Goal: Task Accomplishment & Management: Manage account settings

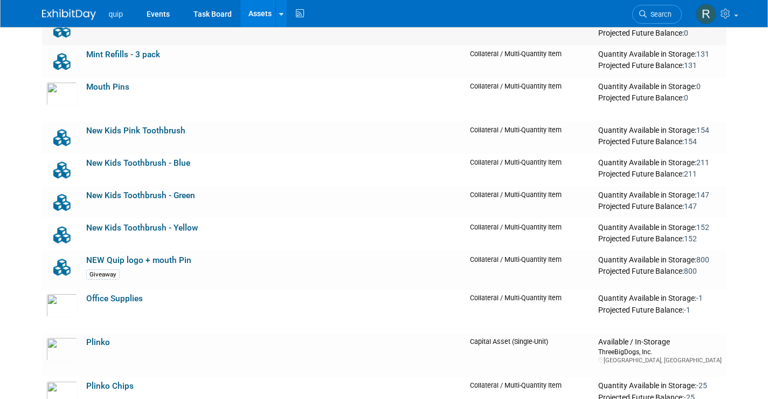
scroll to position [3084, 0]
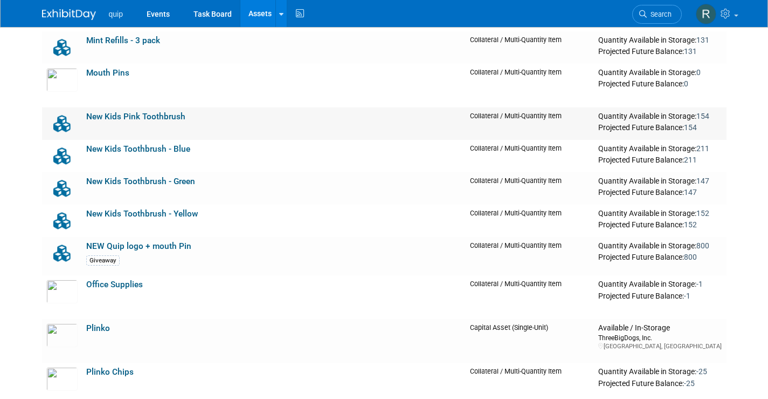
click at [171, 112] on link "New Kids Pink Toothbrush" at bounding box center [135, 117] width 99 height 10
click at [154, 149] on link "New Kids Toothbrush - Blue" at bounding box center [138, 149] width 104 height 10
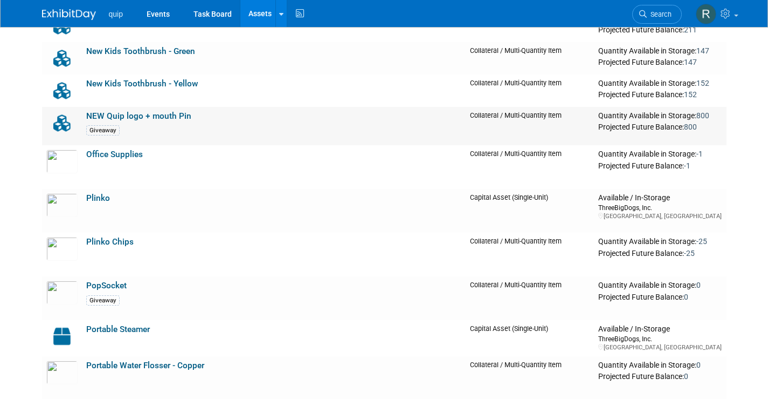
scroll to position [3195, 0]
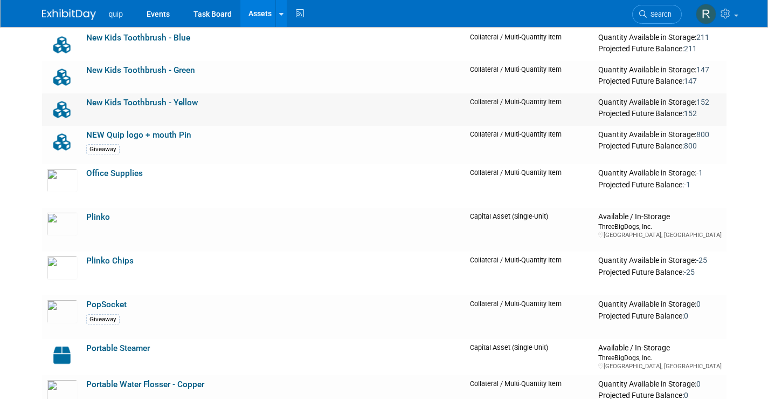
click at [163, 124] on td "New Kids Toothbrush - Yellow" at bounding box center [274, 109] width 384 height 32
click at [158, 136] on link "NEW Quip logo + mouth Pin" at bounding box center [138, 135] width 105 height 10
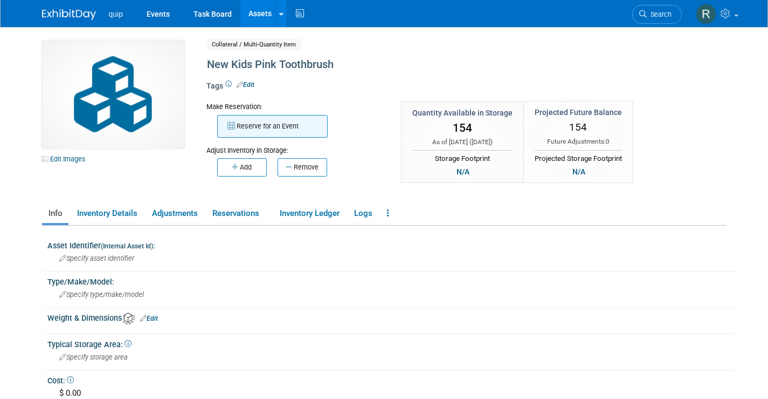
click at [257, 137] on button "Reserve for an Event" at bounding box center [272, 126] width 111 height 23
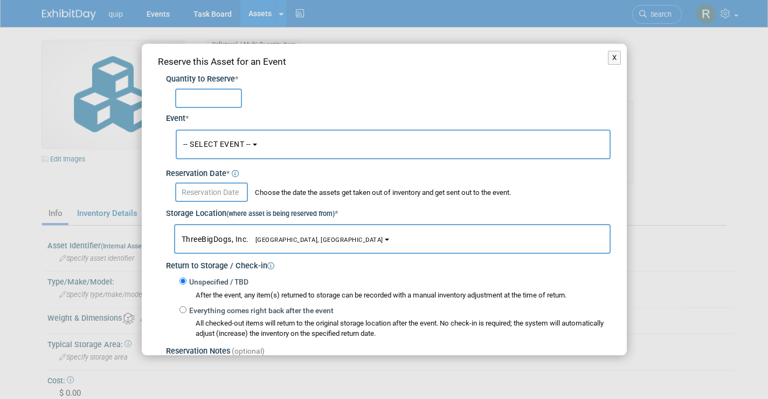
click at [217, 137] on button "-- SELECT EVENT --" at bounding box center [393, 144] width 435 height 30
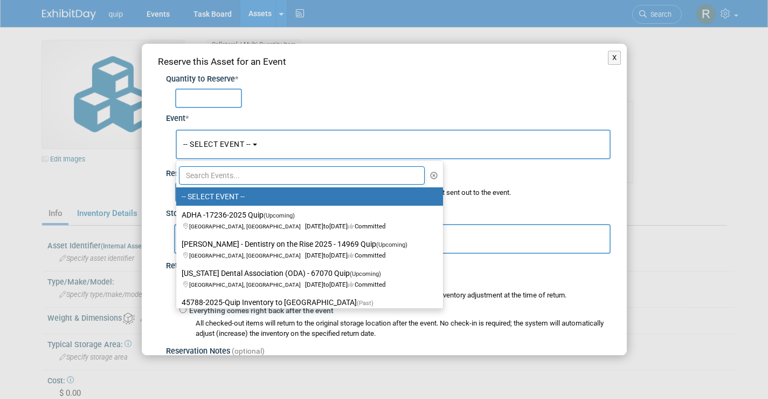
click at [228, 146] on span "-- SELECT EVENT --" at bounding box center [217, 144] width 68 height 9
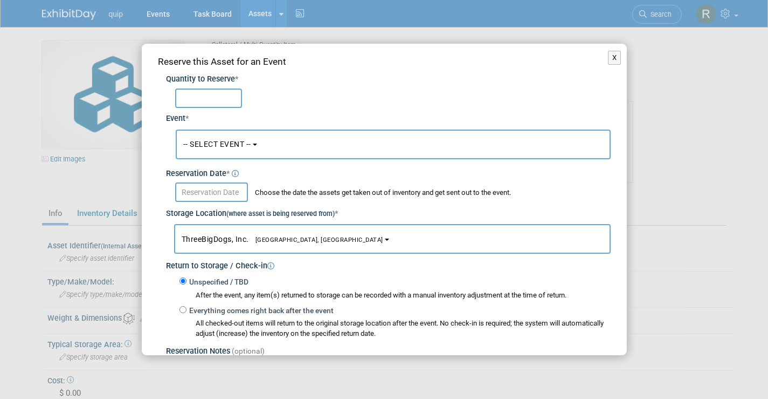
click at [228, 146] on span "-- SELECT EVENT --" at bounding box center [217, 144] width 68 height 9
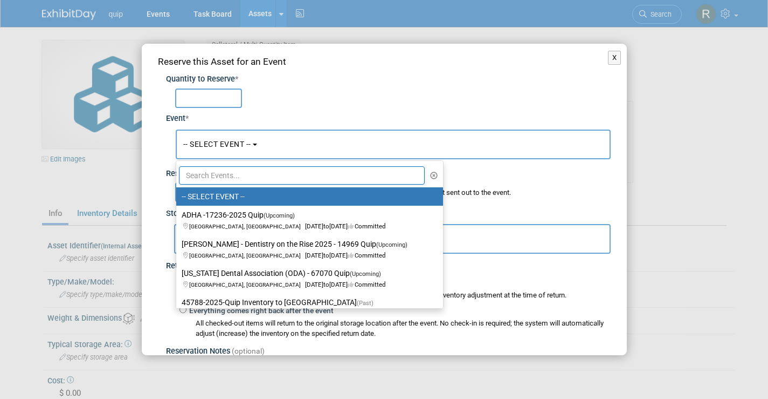
click at [256, 177] on input "text" at bounding box center [302, 175] width 246 height 18
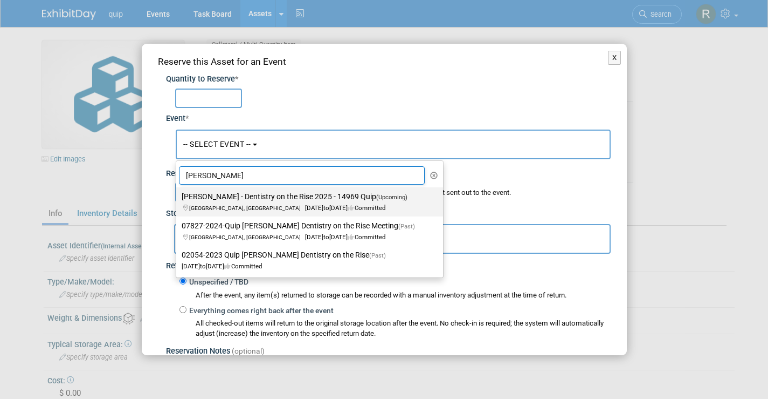
type input "[PERSON_NAME]"
click at [266, 198] on label "[PERSON_NAME] - Dentistry on the Rise 2025 - 14969 Quip (Upcoming) [GEOGRAPHIC_…" at bounding box center [307, 201] width 251 height 25
click at [178, 198] on input "[PERSON_NAME] - Dentistry on the Rise 2025 - 14969 Quip (Upcoming) [GEOGRAPHIC_…" at bounding box center [174, 196] width 7 height 7
select select "11148611"
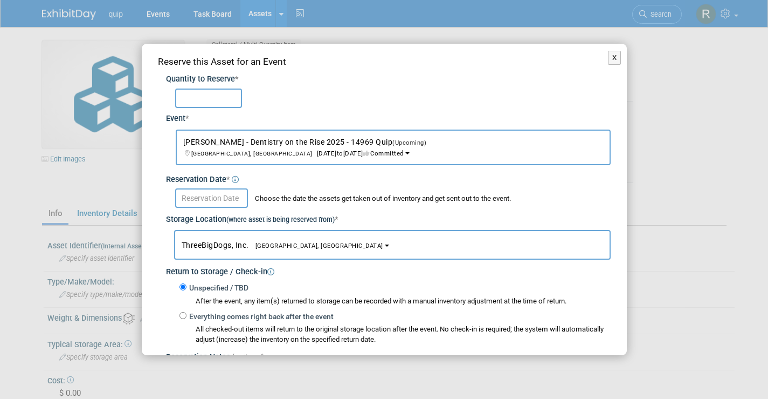
click at [207, 92] on input "text" at bounding box center [208, 97] width 67 height 19
type input "10"
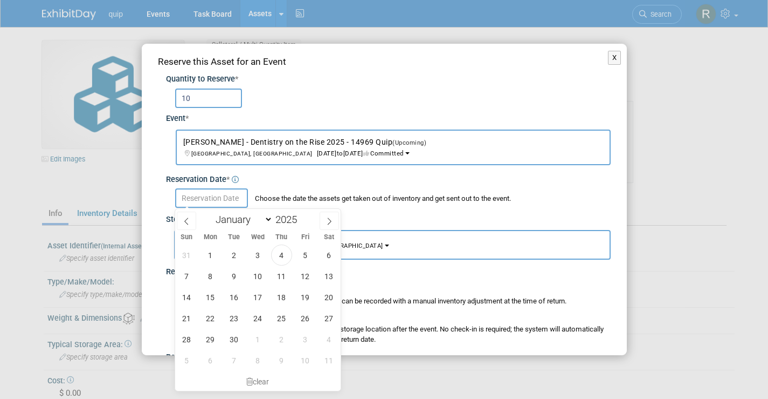
click at [193, 200] on input "text" at bounding box center [211, 197] width 73 height 19
click at [278, 260] on span "4" at bounding box center [281, 254] width 21 height 21
type input "[DATE]"
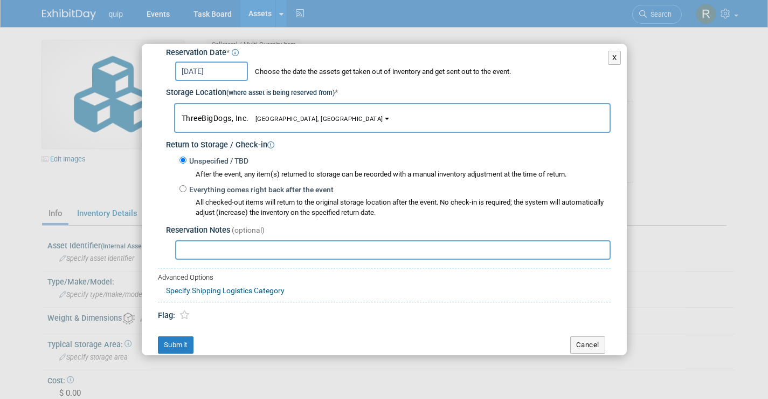
scroll to position [136, 0]
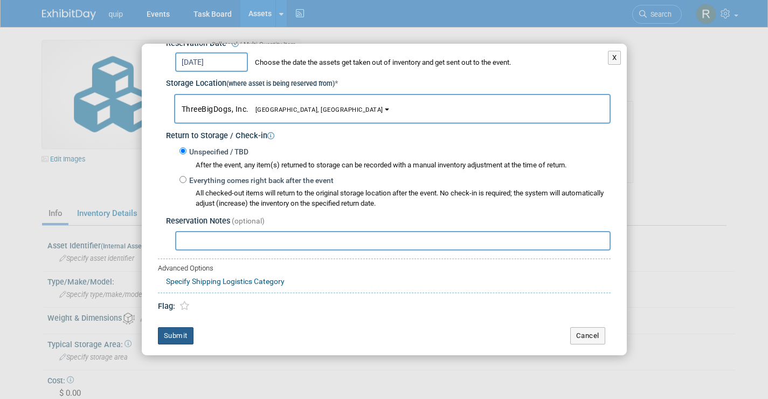
click at [176, 337] on button "Submit" at bounding box center [176, 335] width 36 height 17
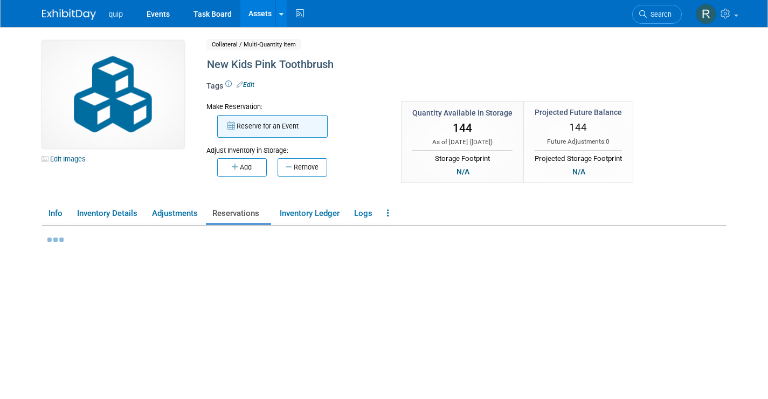
click at [253, 126] on button "Reserve for an Event" at bounding box center [272, 126] width 111 height 23
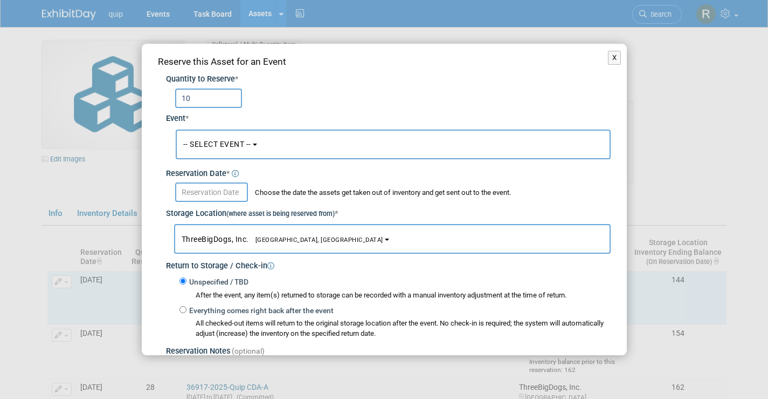
type input "10"
click at [234, 136] on button "-- SELECT EVENT --" at bounding box center [393, 144] width 435 height 30
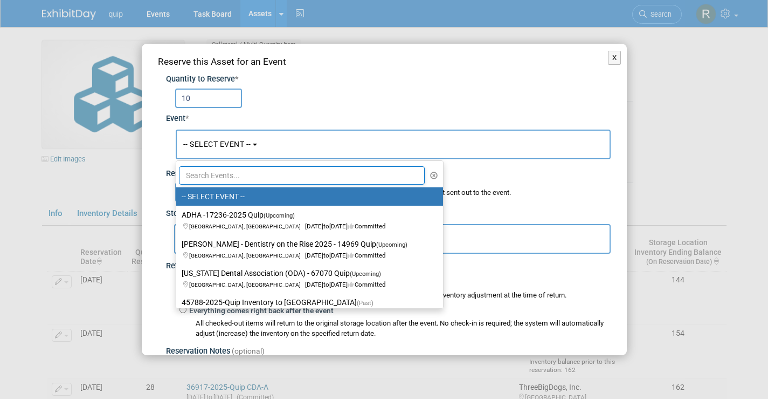
click at [215, 101] on input "10" at bounding box center [208, 97] width 67 height 19
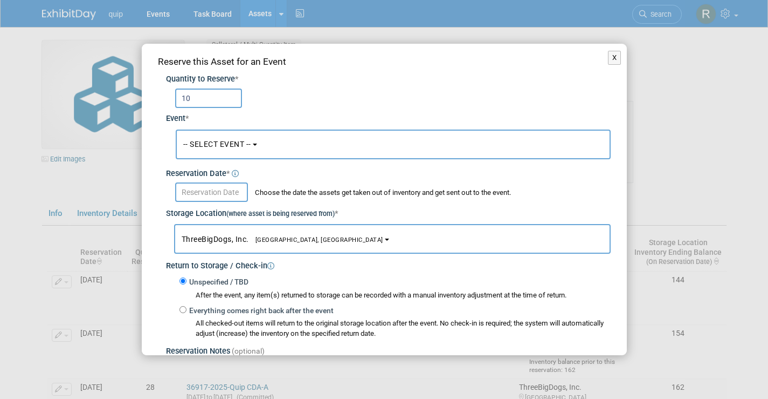
type input "1"
type input "20"
click at [216, 131] on button "-- SELECT EVENT --" at bounding box center [393, 144] width 435 height 30
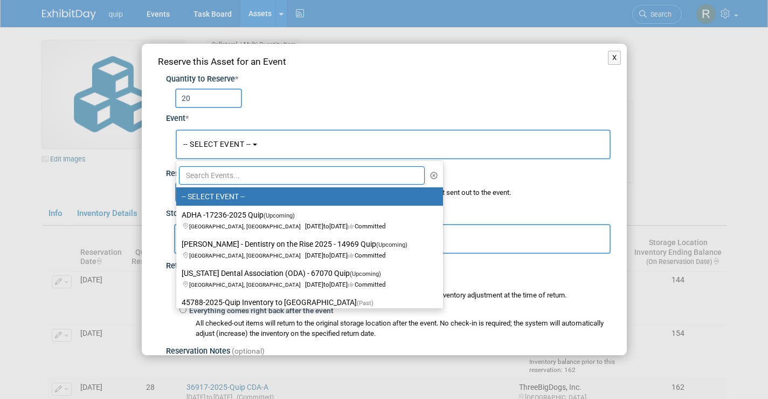
click at [214, 175] on input "text" at bounding box center [302, 175] width 246 height 18
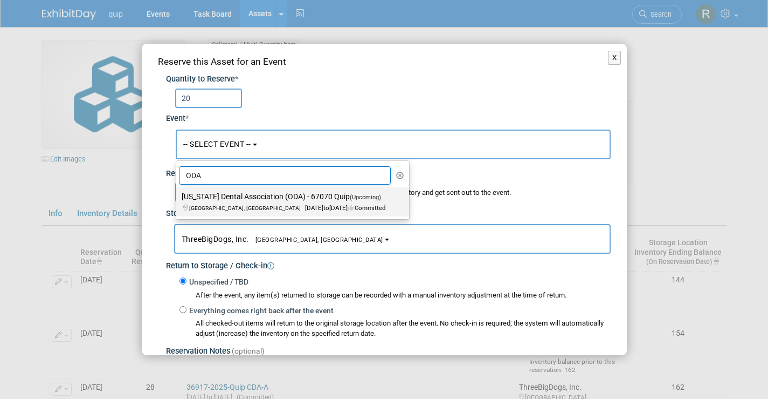
type input "ODA"
click at [223, 209] on span "[GEOGRAPHIC_DATA], [GEOGRAPHIC_DATA]" at bounding box center [247, 207] width 116 height 7
click at [178, 200] on input "[US_STATE] Dental Association (ODA) - 67070 Quip (Upcoming) [GEOGRAPHIC_DATA], …" at bounding box center [174, 196] width 7 height 7
select select "11144387"
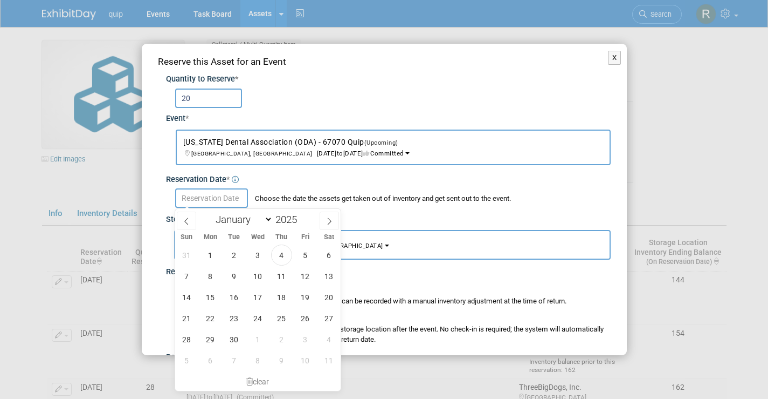
click at [207, 193] on input "text" at bounding box center [211, 197] width 73 height 19
click at [280, 257] on span "4" at bounding box center [281, 254] width 21 height 21
type input "[DATE]"
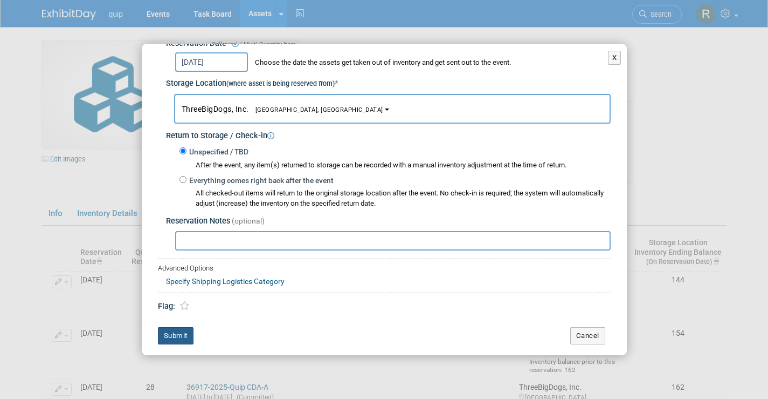
click at [172, 337] on button "Submit" at bounding box center [176, 335] width 36 height 17
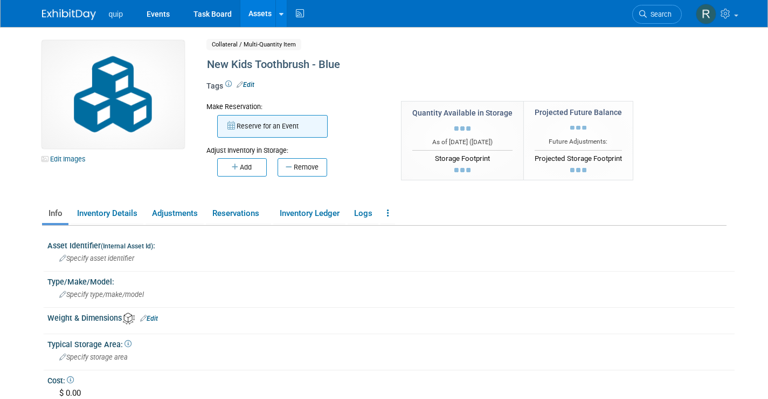
click at [273, 123] on button "Reserve for an Event" at bounding box center [272, 126] width 111 height 23
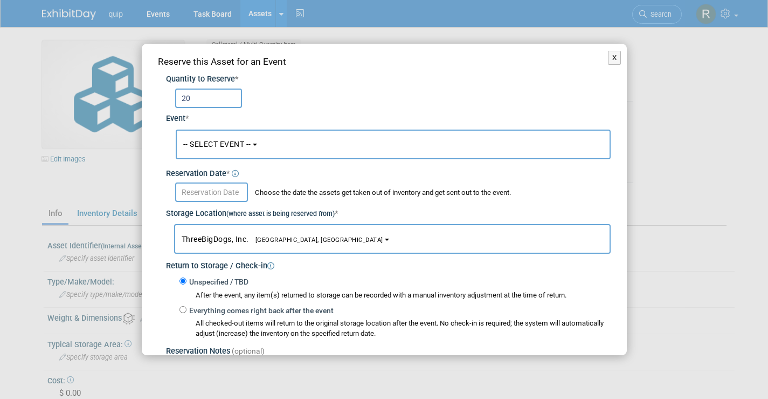
type input "20"
click at [212, 143] on span "-- SELECT EVENT --" at bounding box center [217, 144] width 68 height 9
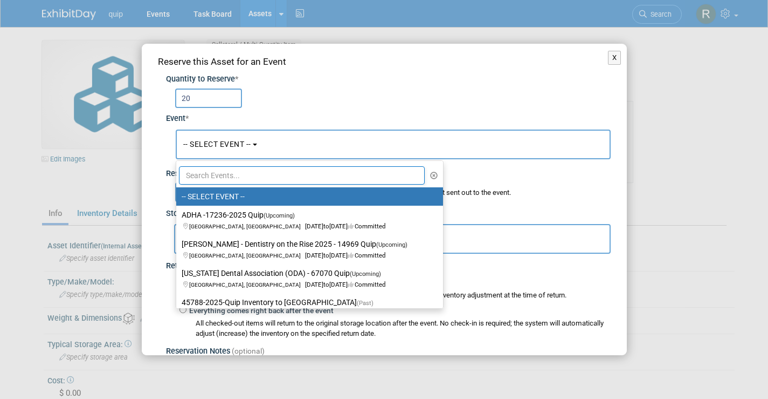
click at [204, 168] on input "text" at bounding box center [302, 175] width 246 height 18
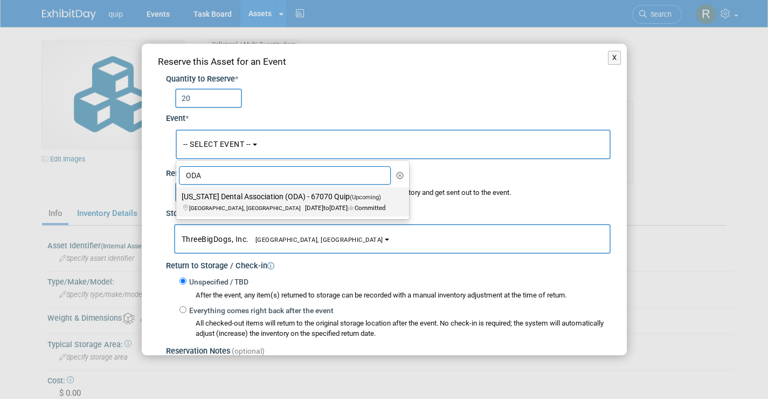
type input "ODA"
click at [219, 198] on label "[US_STATE] Dental Association (ODA) - 67070 Quip (Upcoming) [GEOGRAPHIC_DATA], …" at bounding box center [290, 201] width 217 height 25
click at [178, 198] on input "[US_STATE] Dental Association (ODA) - 67070 Quip (Upcoming) [GEOGRAPHIC_DATA], …" at bounding box center [174, 196] width 7 height 7
select select "11144387"
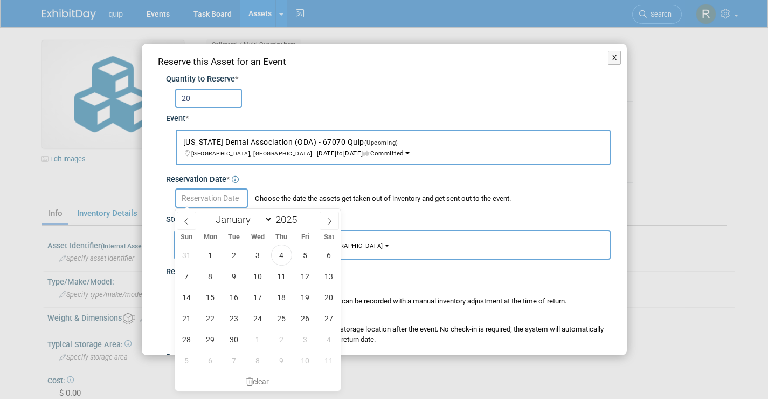
click at [210, 199] on input "text" at bounding box center [211, 197] width 73 height 19
click at [277, 256] on span "4" at bounding box center [281, 254] width 21 height 21
type input "[DATE]"
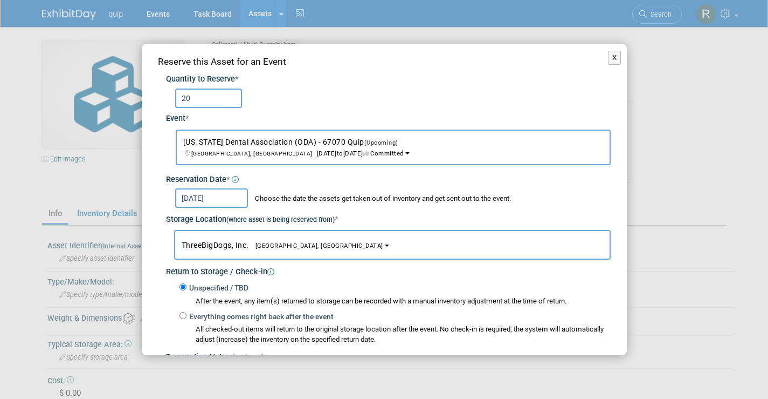
scroll to position [136, 0]
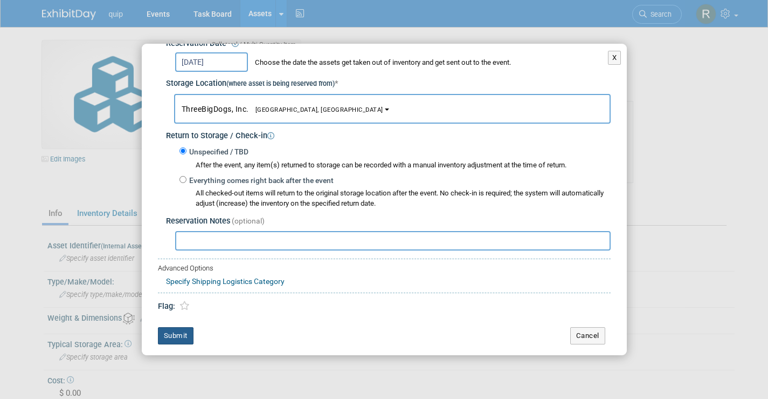
click at [175, 334] on button "Submit" at bounding box center [176, 335] width 36 height 17
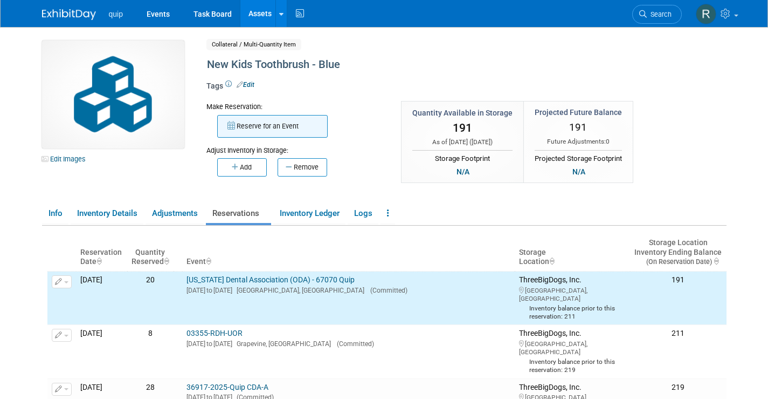
click at [256, 124] on button "Reserve for an Event" at bounding box center [272, 126] width 111 height 23
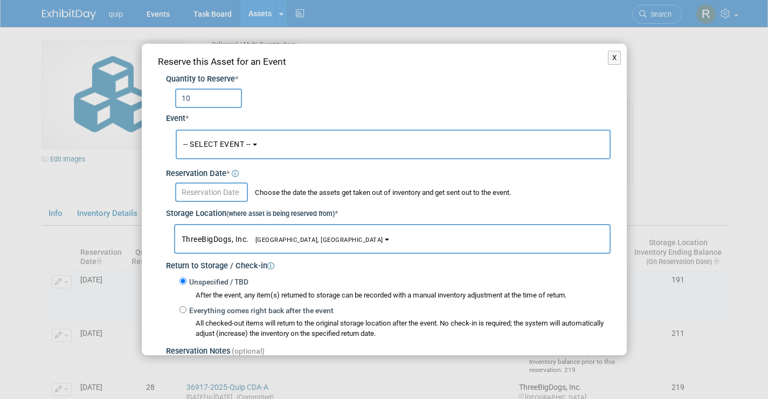
type input "10"
click at [208, 150] on button "-- SELECT EVENT --" at bounding box center [393, 144] width 435 height 30
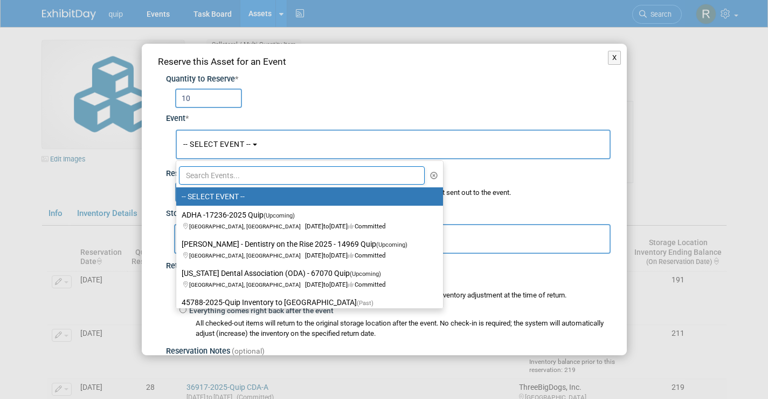
click at [206, 175] on input "text" at bounding box center [302, 175] width 246 height 18
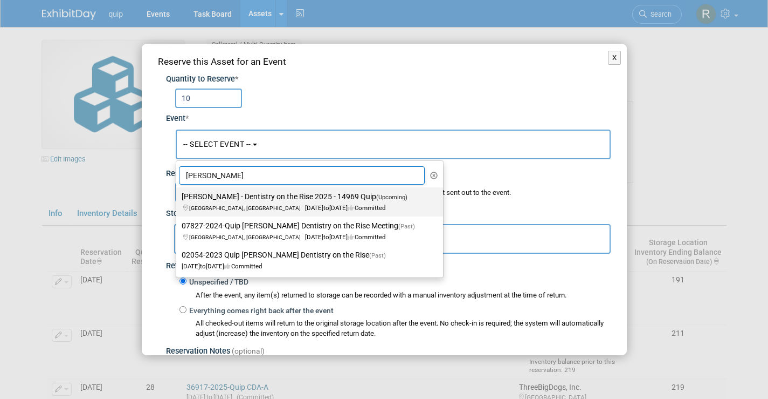
type input "Glidewell"
click at [226, 200] on label "Glidewell - Dentistry on the Rise 2025 - 14969 Quip (Upcoming) Irvine, CA Sep 2…" at bounding box center [307, 201] width 251 height 25
click at [178, 200] on input "Glidewell - Dentistry on the Rise 2025 - 14969 Quip (Upcoming) Irvine, CA Sep 2…" at bounding box center [174, 196] width 7 height 7
select select "11148611"
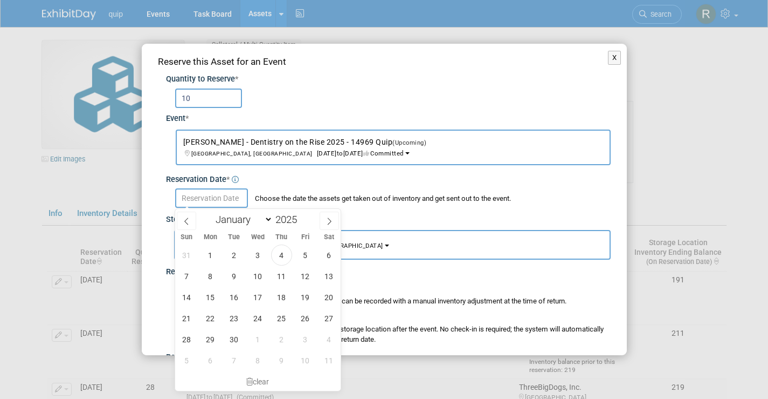
click at [204, 201] on input "text" at bounding box center [211, 197] width 73 height 19
click at [277, 258] on span "4" at bounding box center [281, 254] width 21 height 21
type input "[DATE]"
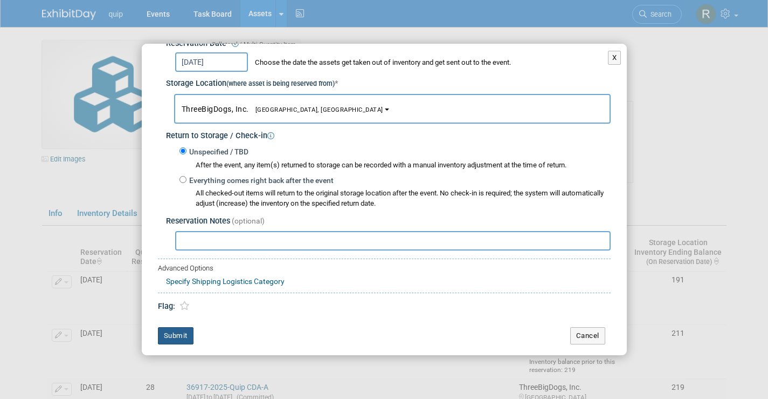
click at [169, 332] on button "Submit" at bounding box center [176, 335] width 36 height 17
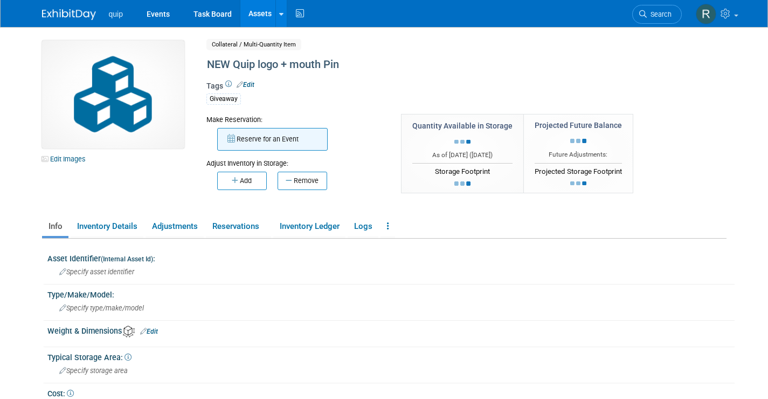
click at [274, 146] on button "Reserve for an Event" at bounding box center [272, 139] width 111 height 23
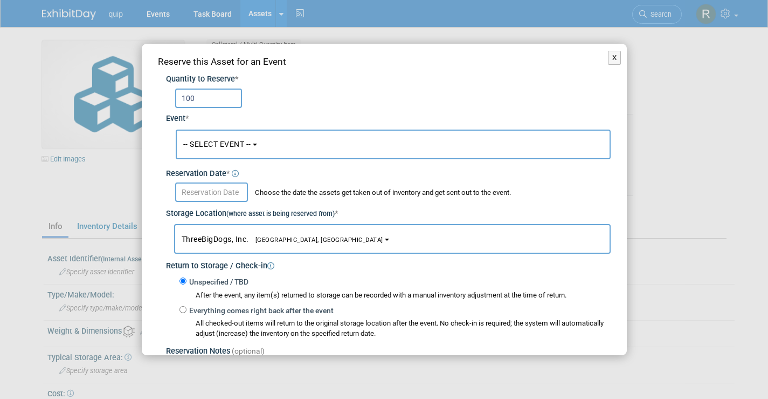
type input "100"
click at [218, 149] on button "-- SELECT EVENT --" at bounding box center [393, 144] width 435 height 30
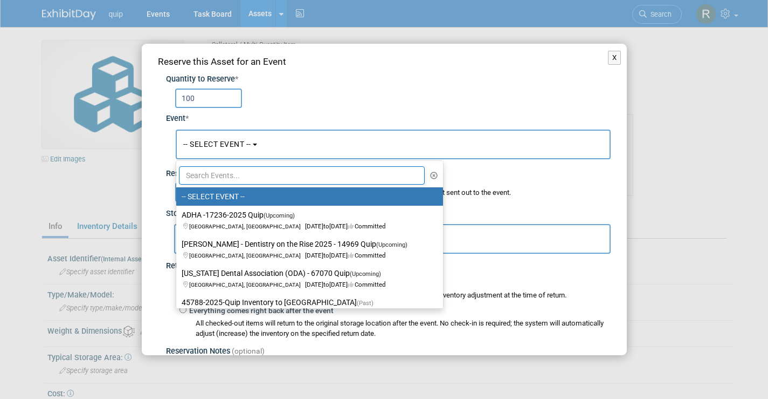
click at [224, 173] on input "text" at bounding box center [302, 175] width 246 height 18
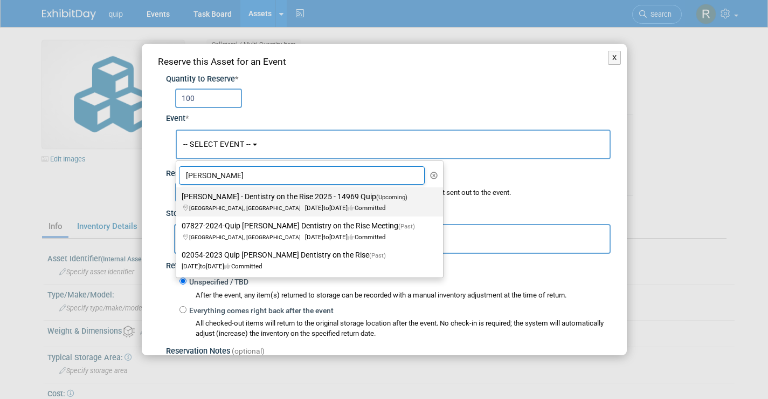
type input "[PERSON_NAME]"
click at [223, 198] on label "[PERSON_NAME] - Dentistry on the Rise 2025 - 14969 Quip (Upcoming) [GEOGRAPHIC_…" at bounding box center [307, 201] width 251 height 25
click at [178, 198] on input "[PERSON_NAME] - Dentistry on the Rise 2025 - 14969 Quip (Upcoming) [GEOGRAPHIC_…" at bounding box center [174, 196] width 7 height 7
select select "11148611"
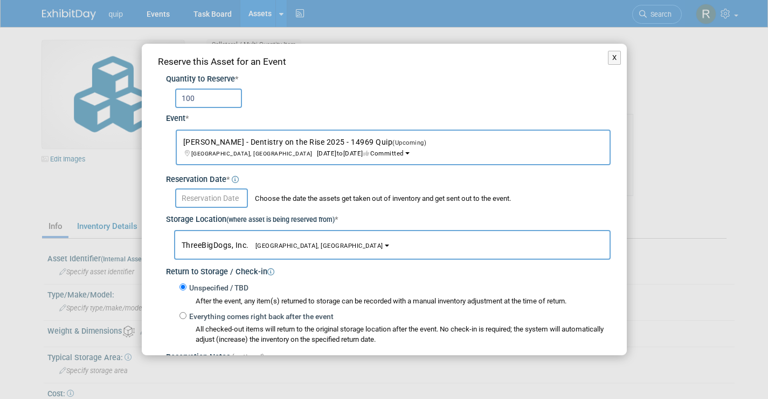
click at [193, 207] on body "quip Events Task Board Assets New Asset Search Assets" at bounding box center [384, 199] width 768 height 399
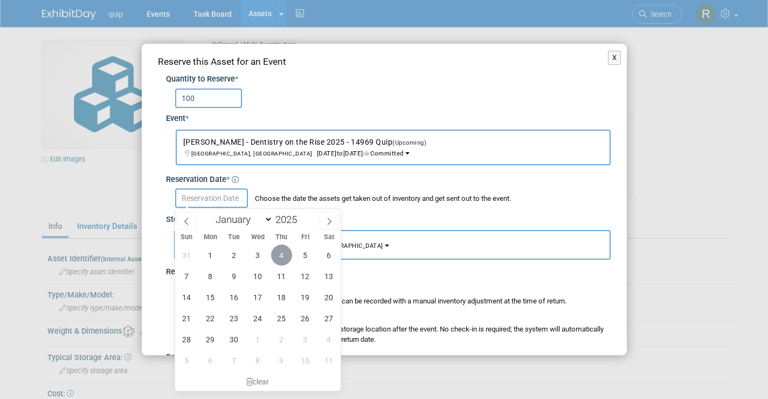
click at [276, 256] on span "4" at bounding box center [281, 254] width 21 height 21
type input "[DATE]"
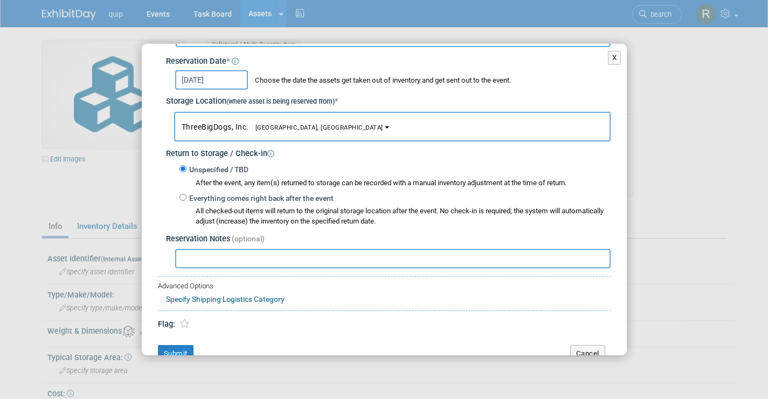
scroll to position [136, 0]
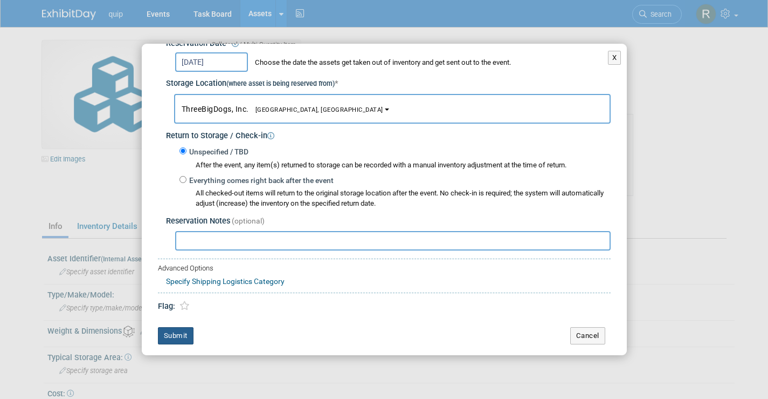
click at [174, 330] on button "Submit" at bounding box center [176, 335] width 36 height 17
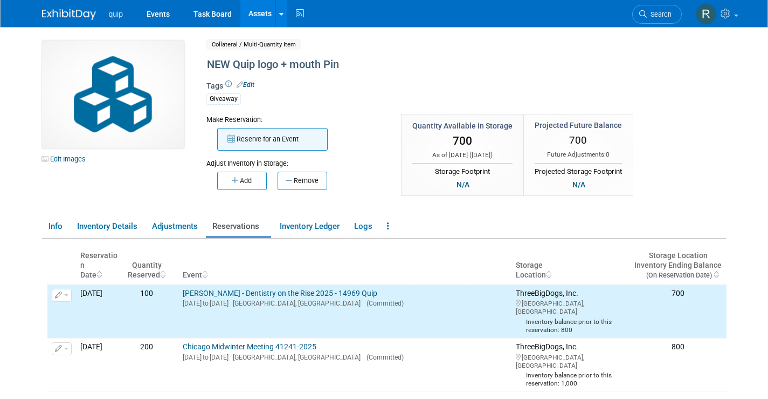
click at [251, 135] on button "Reserve for an Event" at bounding box center [272, 139] width 111 height 23
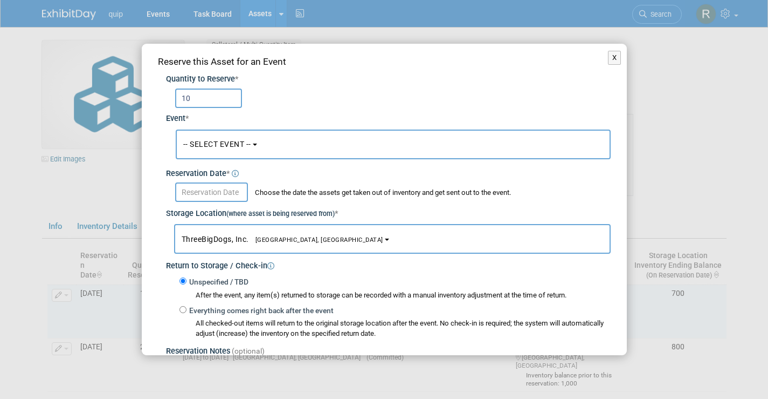
type input "1"
type input "200"
click at [210, 148] on span "-- SELECT EVENT --" at bounding box center [217, 144] width 68 height 9
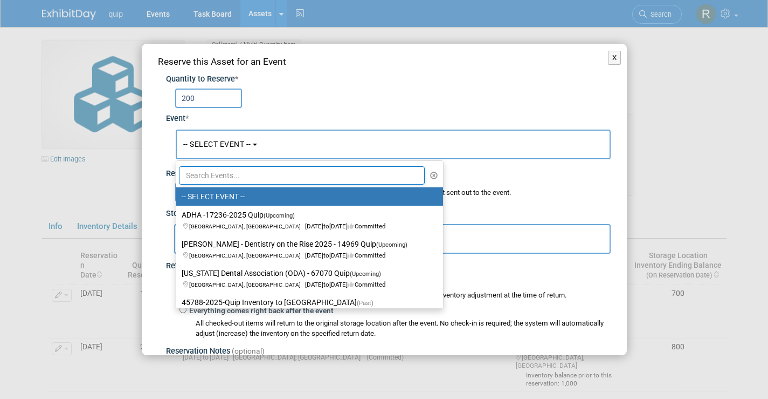
click at [200, 167] on input "text" at bounding box center [302, 175] width 246 height 18
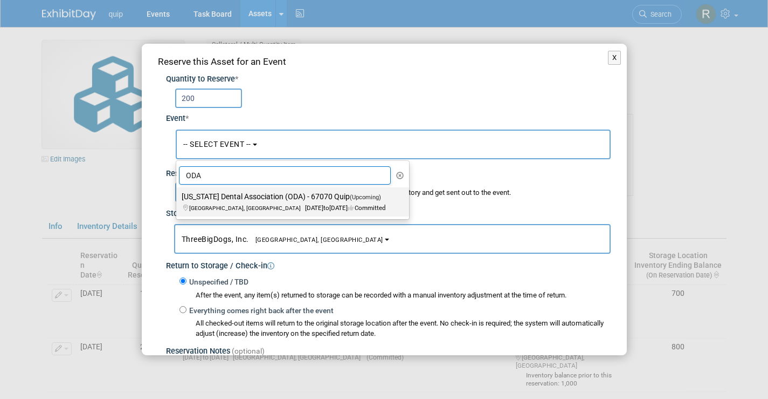
type input "ODA"
click at [225, 195] on label "Ohio Dental Association (ODA) - 67070 Quip (Upcoming) Columbus, OH Sep 25, 2025…" at bounding box center [290, 201] width 217 height 25
click at [178, 195] on input "Ohio Dental Association (ODA) - 67070 Quip (Upcoming) Columbus, OH Sep 25, 2025…" at bounding box center [174, 196] width 7 height 7
select select "11144387"
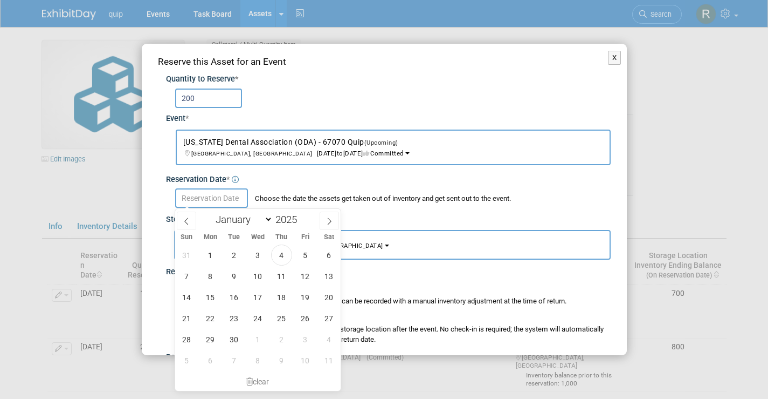
click at [210, 197] on input "text" at bounding box center [211, 197] width 73 height 19
click at [277, 254] on span "4" at bounding box center [281, 254] width 21 height 21
type input "Sep 4, 2025"
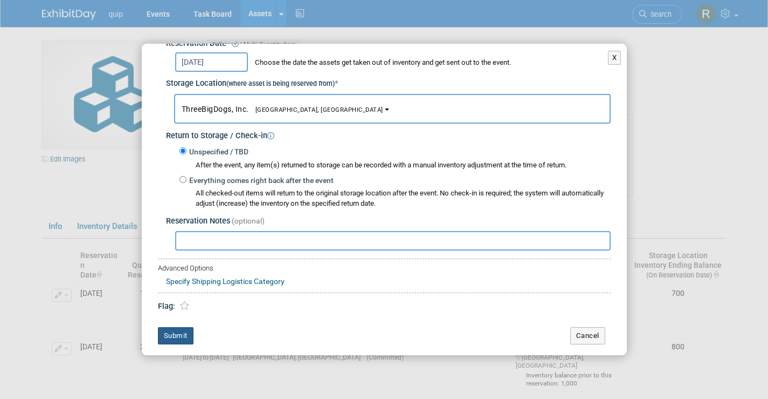
click at [164, 337] on button "Submit" at bounding box center [176, 335] width 36 height 17
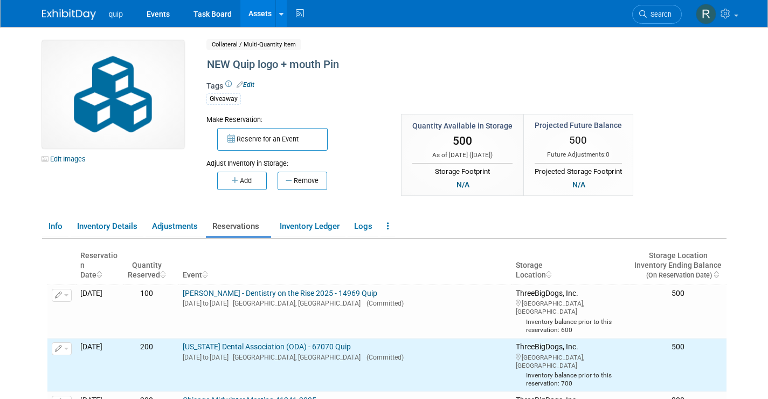
click at [260, 16] on link "Assets" at bounding box center [260, 13] width 39 height 27
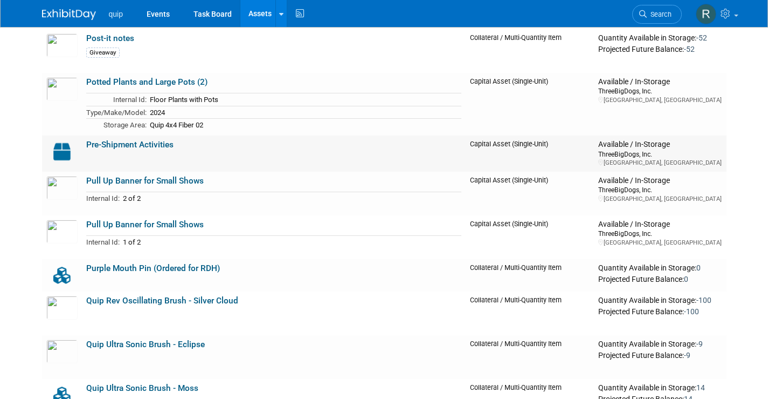
scroll to position [3585, 0]
click at [148, 181] on link "Pull Up Banner for Small Shows" at bounding box center [145, 180] width 118 height 10
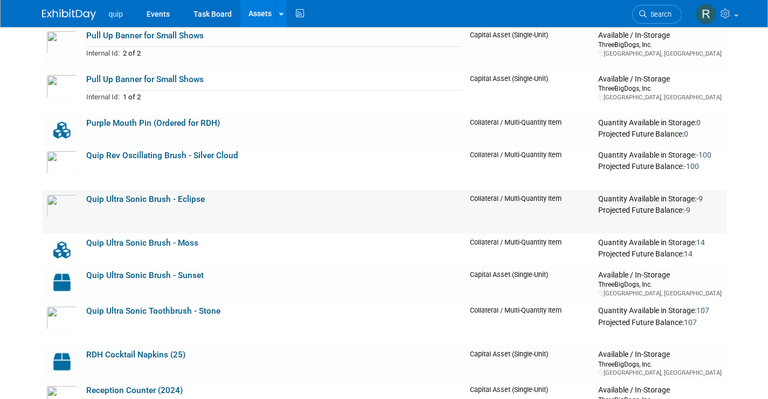
scroll to position [3780, 0]
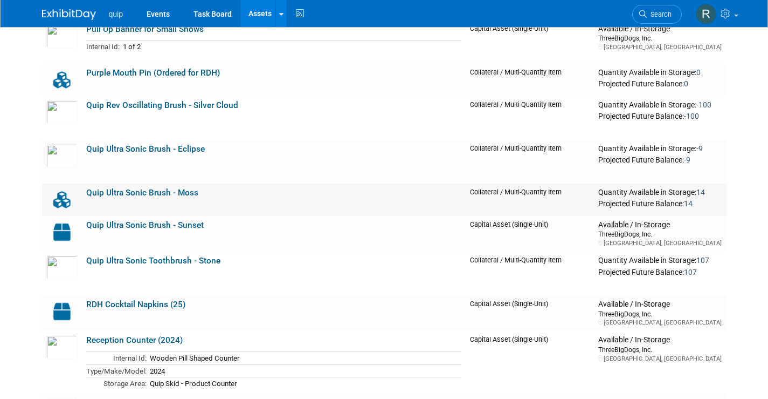
click at [141, 193] on link "Quip Ultra Sonic Brush - Moss" at bounding box center [142, 193] width 112 height 10
click at [139, 258] on link "Quip Ultra Sonic Toothbrush - Stone" at bounding box center [153, 261] width 134 height 10
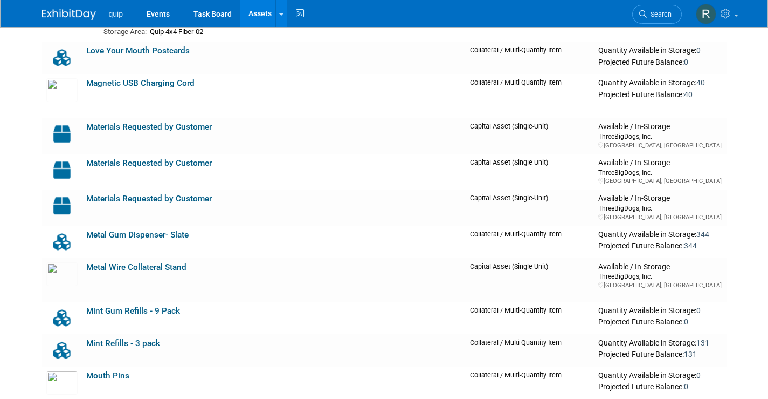
scroll to position [2785, 0]
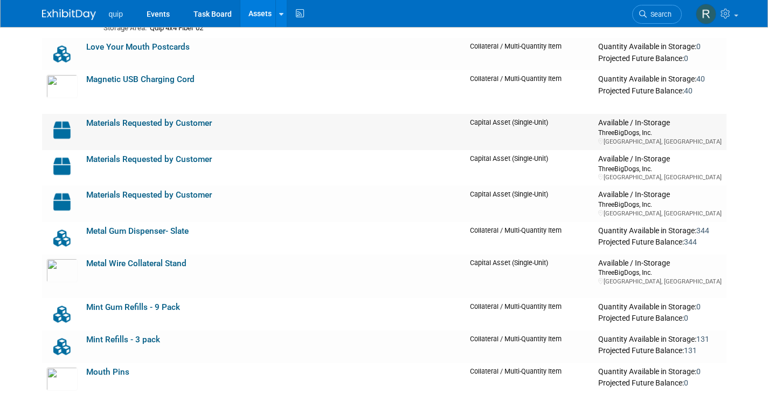
click at [160, 119] on link "Materials Requested by Customer" at bounding box center [149, 123] width 126 height 10
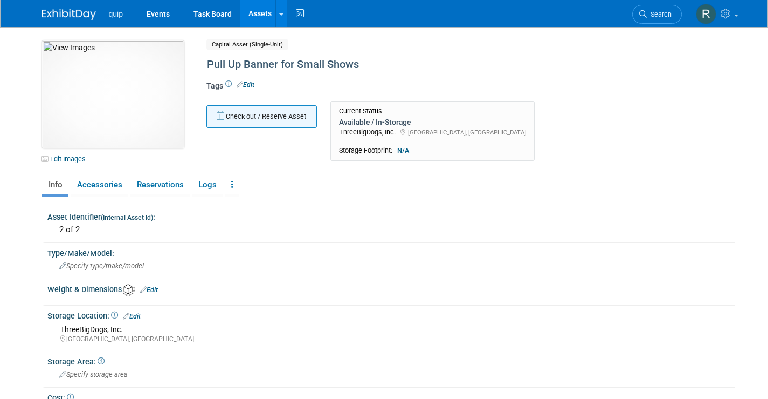
click at [247, 120] on button "Check out / Reserve Asset" at bounding box center [262, 116] width 111 height 23
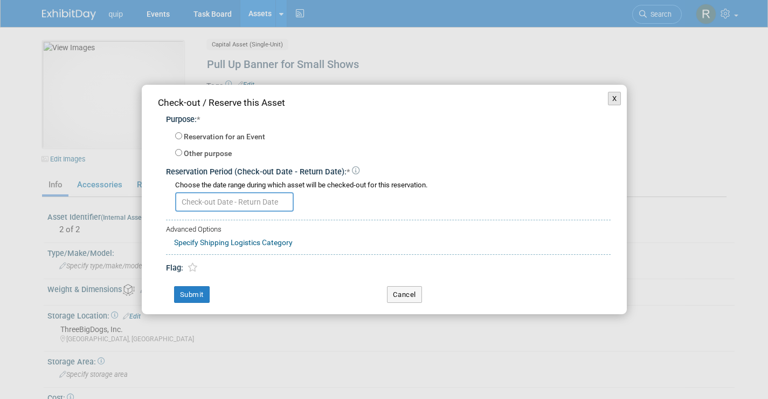
click at [617, 98] on button "X" at bounding box center [614, 99] width 13 height 14
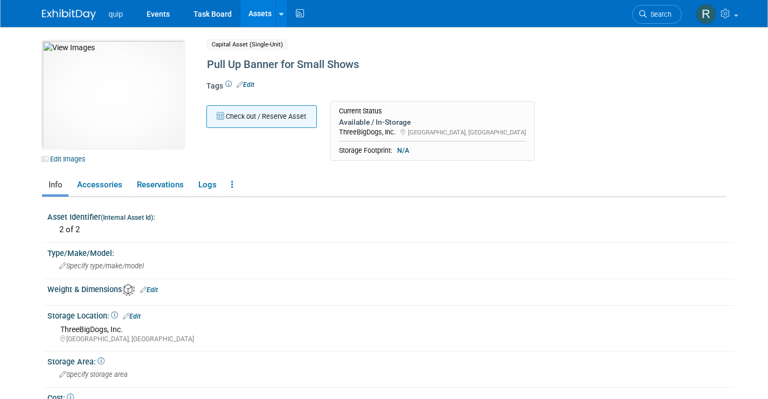
click at [296, 119] on button "Check out / Reserve Asset" at bounding box center [262, 116] width 111 height 23
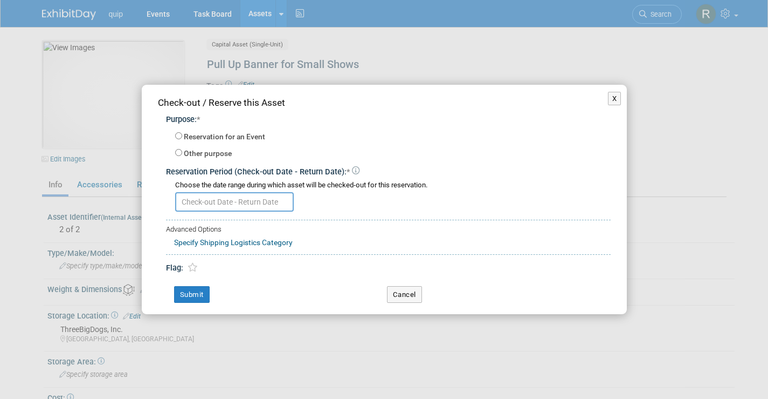
click at [179, 131] on div "Reservation for an Event" at bounding box center [393, 137] width 436 height 15
click at [177, 138] on input "Reservation for an Event" at bounding box center [178, 135] width 7 height 7
radio input "true"
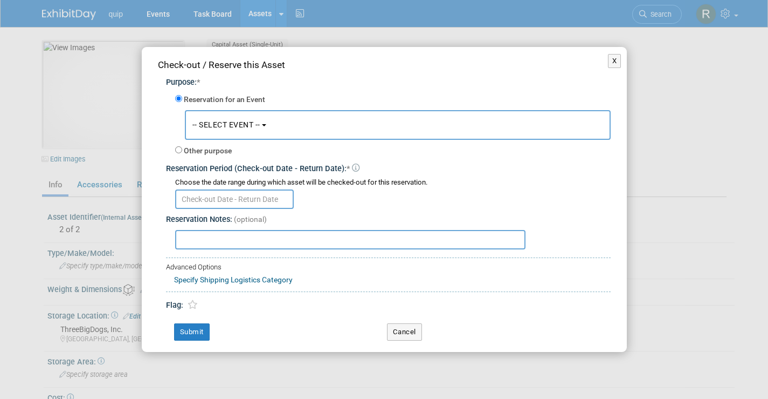
click at [224, 126] on span "-- SELECT EVENT --" at bounding box center [227, 124] width 68 height 9
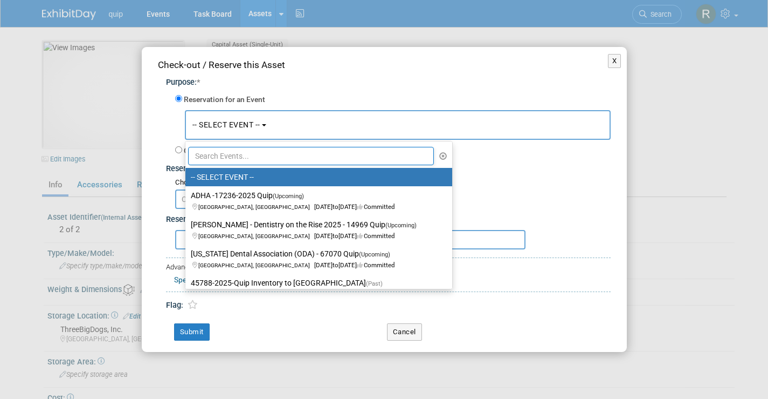
click at [266, 147] on input "text" at bounding box center [311, 156] width 246 height 18
click at [414, 337] on button "Cancel" at bounding box center [404, 331] width 35 height 17
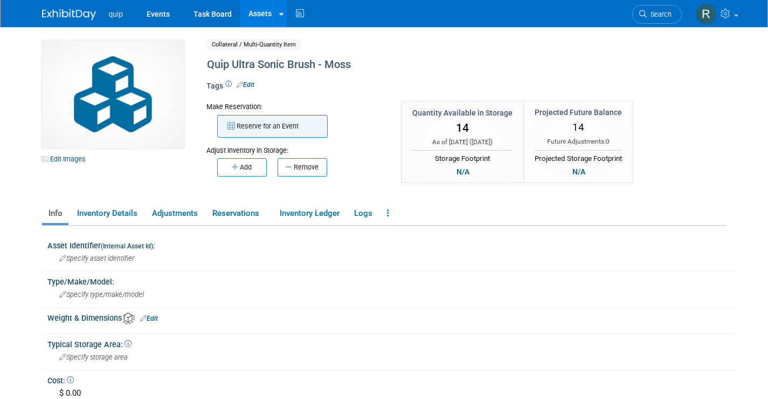
click at [250, 125] on button "Reserve for an Event" at bounding box center [272, 126] width 111 height 23
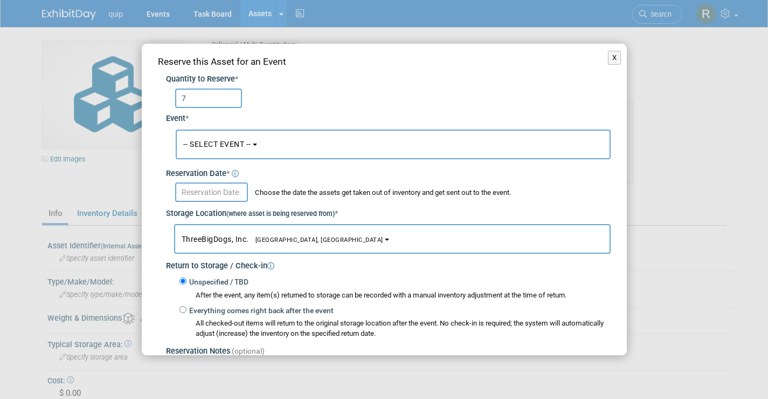
type input "7"
click at [217, 153] on button "-- SELECT EVENT --" at bounding box center [393, 144] width 435 height 30
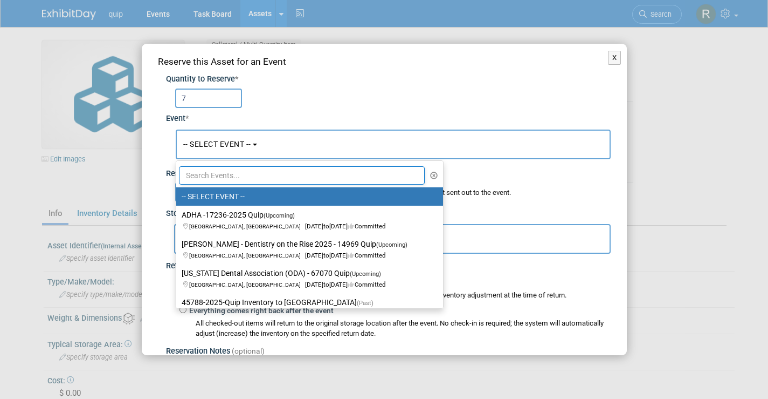
click at [205, 171] on input "text" at bounding box center [302, 175] width 246 height 18
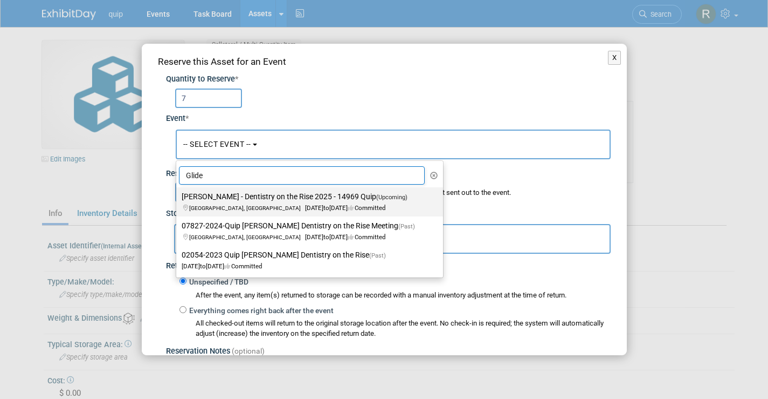
type input "Glide"
click at [212, 201] on label "[PERSON_NAME] - Dentistry on the Rise 2025 - 14969 Quip (Upcoming) [GEOGRAPHIC_…" at bounding box center [307, 201] width 251 height 25
click at [178, 200] on input "[PERSON_NAME] - Dentistry on the Rise 2025 - 14969 Quip (Upcoming) [GEOGRAPHIC_…" at bounding box center [174, 196] width 7 height 7
select select "11148611"
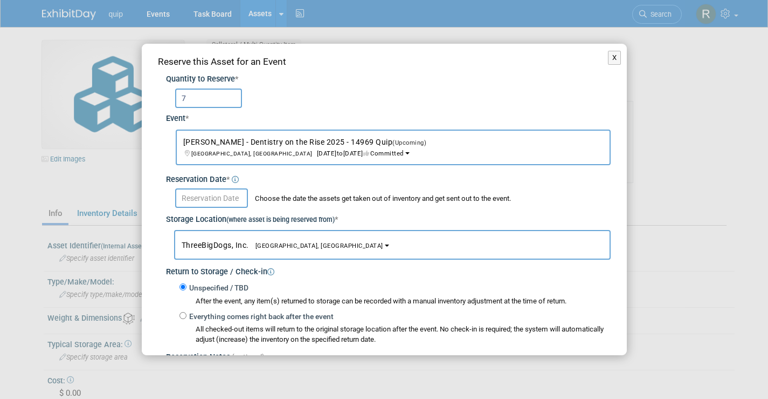
click at [207, 203] on input "text" at bounding box center [211, 197] width 73 height 19
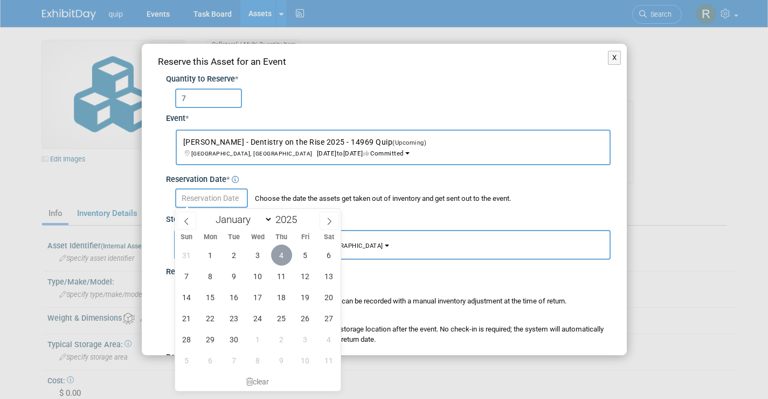
click at [281, 254] on span "4" at bounding box center [281, 254] width 21 height 21
type input "[DATE]"
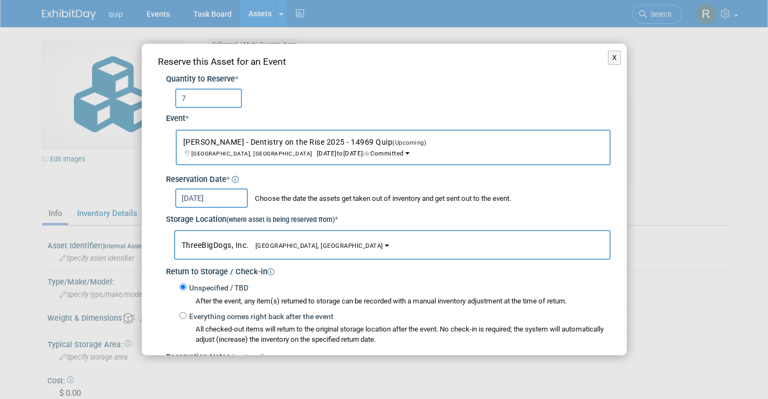
scroll to position [136, 0]
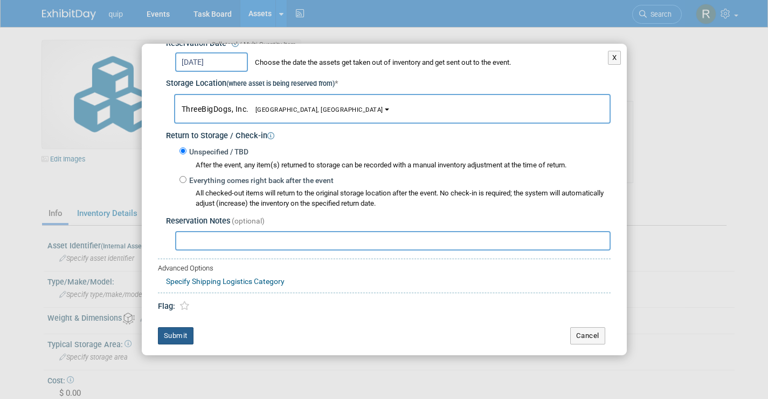
click at [178, 338] on button "Submit" at bounding box center [176, 335] width 36 height 17
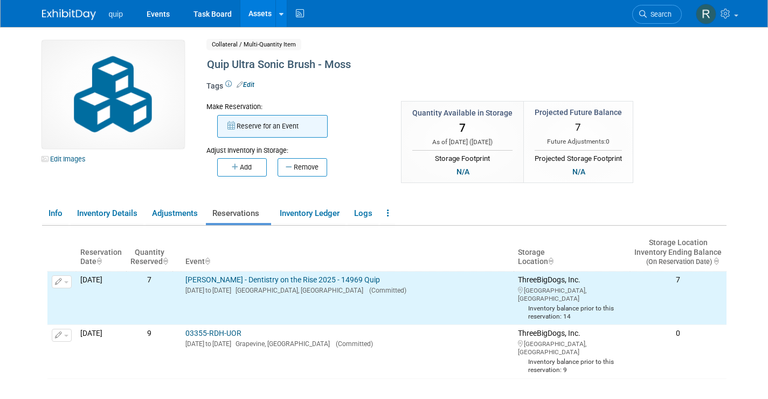
click at [272, 130] on button "Reserve for an Event" at bounding box center [272, 126] width 111 height 23
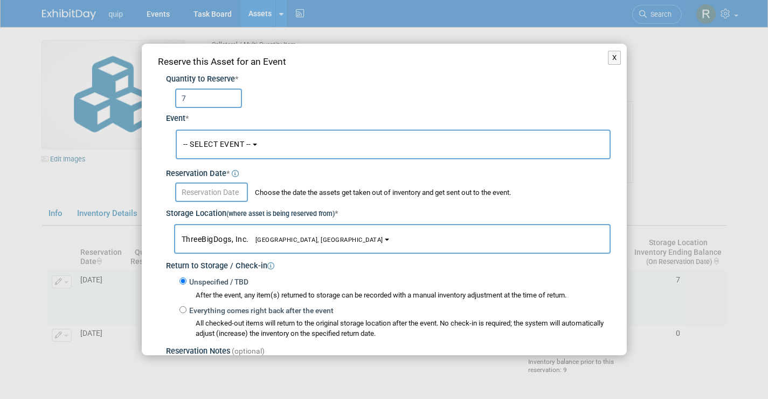
type input "7"
click at [215, 148] on button "-- SELECT EVENT --" at bounding box center [393, 144] width 435 height 30
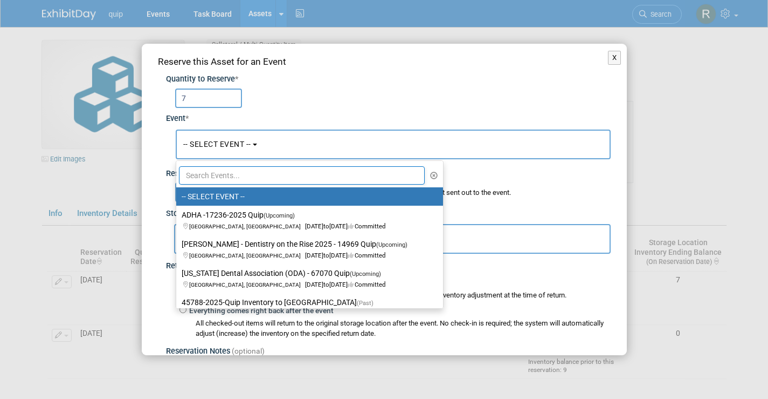
click at [228, 178] on input "text" at bounding box center [302, 175] width 246 height 18
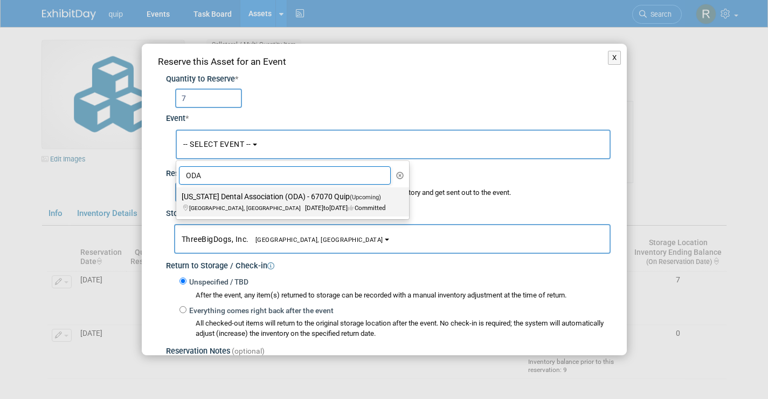
type input "ODA"
click at [235, 201] on label "[US_STATE] Dental Association (ODA) - 67070 Quip (Upcoming) [GEOGRAPHIC_DATA], …" at bounding box center [290, 201] width 217 height 25
click at [178, 200] on input "[US_STATE] Dental Association (ODA) - 67070 Quip (Upcoming) [GEOGRAPHIC_DATA], …" at bounding box center [174, 196] width 7 height 7
select select "11144387"
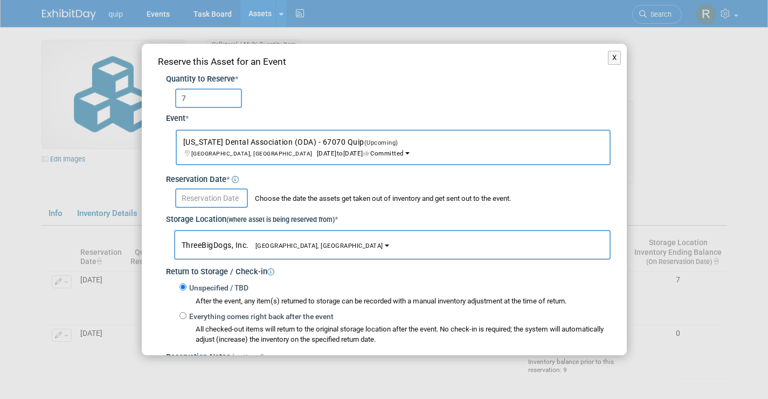
click at [208, 193] on input "text" at bounding box center [211, 197] width 73 height 19
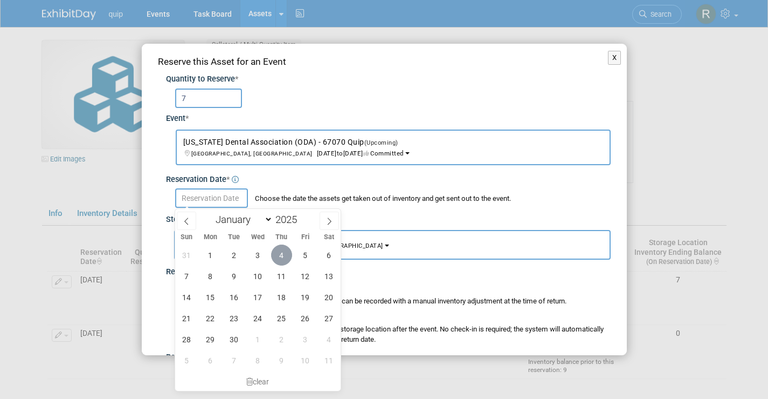
click at [283, 259] on span "4" at bounding box center [281, 254] width 21 height 21
type input "[DATE]"
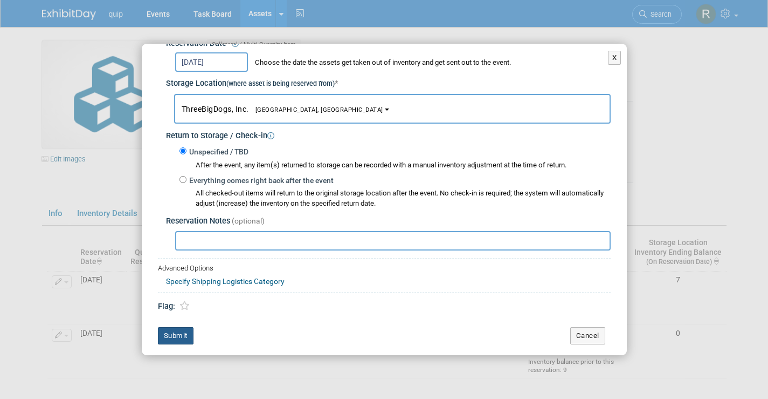
click at [170, 331] on button "Submit" at bounding box center [176, 335] width 36 height 17
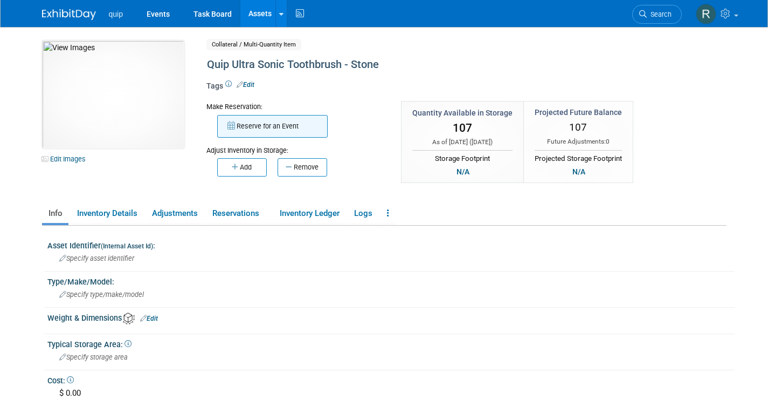
click at [237, 126] on button "Reserve for an Event" at bounding box center [272, 126] width 111 height 23
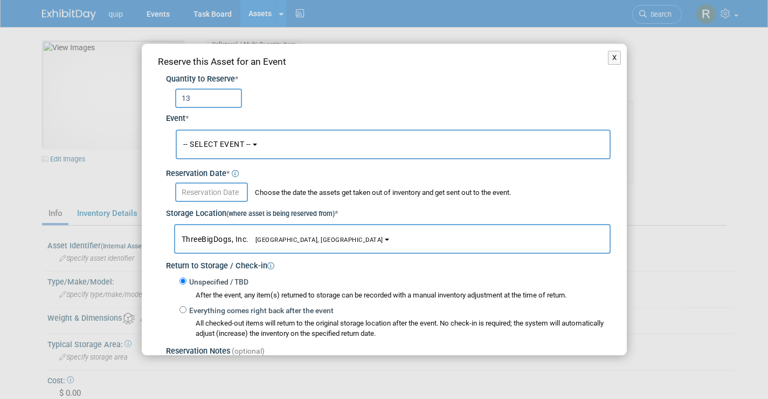
click at [220, 147] on span "-- SELECT EVENT --" at bounding box center [217, 144] width 68 height 9
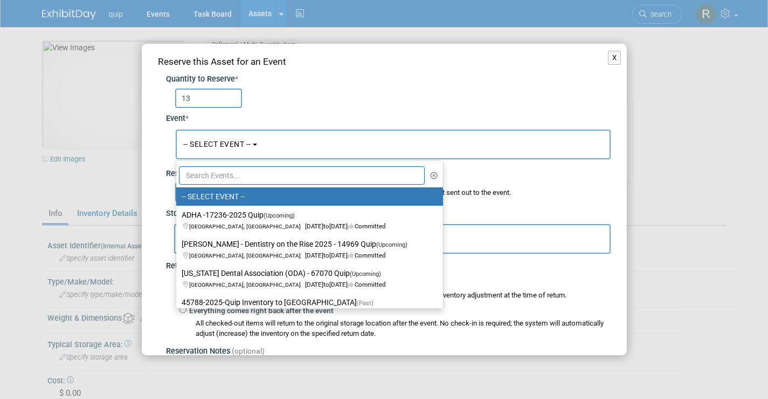
click at [206, 101] on input "13" at bounding box center [208, 97] width 67 height 19
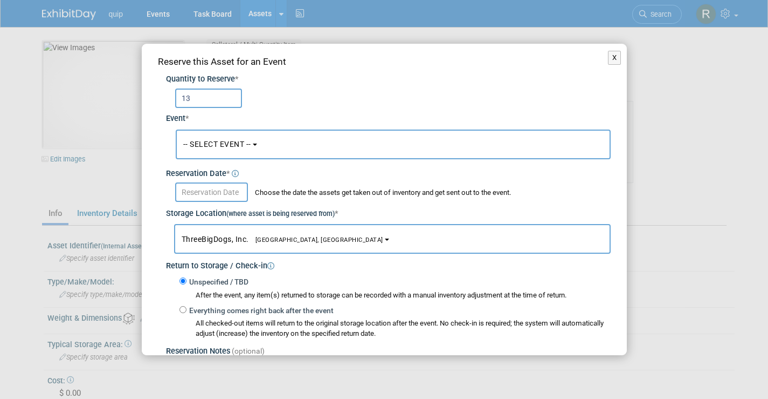
type input "1"
type input "23"
click at [205, 149] on button "-- SELECT EVENT --" at bounding box center [393, 144] width 435 height 30
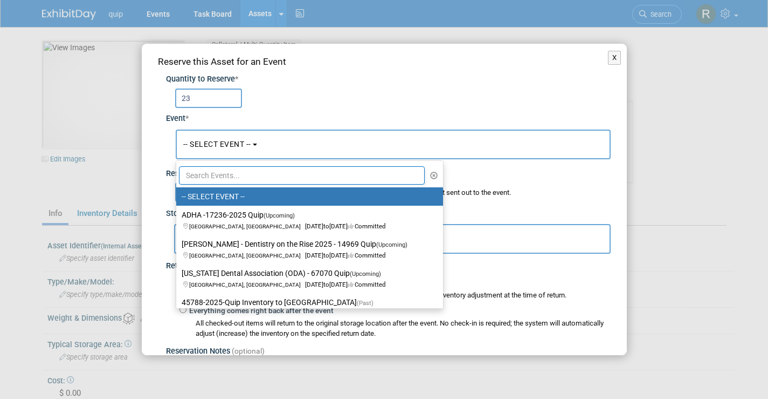
click at [205, 175] on input "text" at bounding box center [302, 175] width 246 height 18
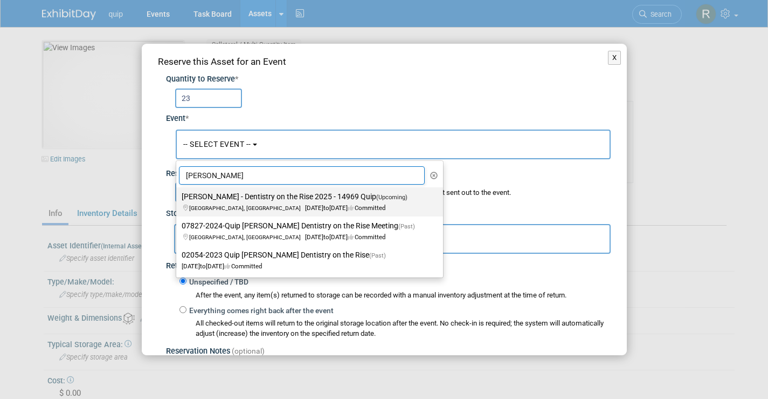
type input "[PERSON_NAME]"
click at [214, 202] on label "[PERSON_NAME] - Dentistry on the Rise 2025 - 14969 Quip (Upcoming) [GEOGRAPHIC_…" at bounding box center [307, 201] width 251 height 25
click at [178, 200] on input "[PERSON_NAME] - Dentistry on the Rise 2025 - 14969 Quip (Upcoming) [GEOGRAPHIC_…" at bounding box center [174, 196] width 7 height 7
select select "11148611"
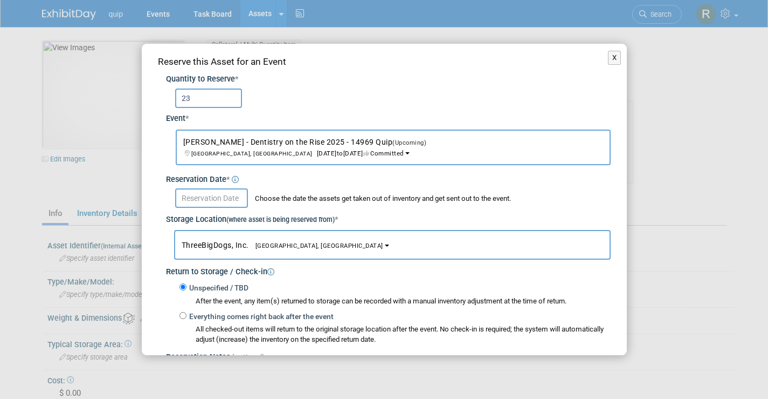
click at [196, 194] on input "text" at bounding box center [211, 197] width 73 height 19
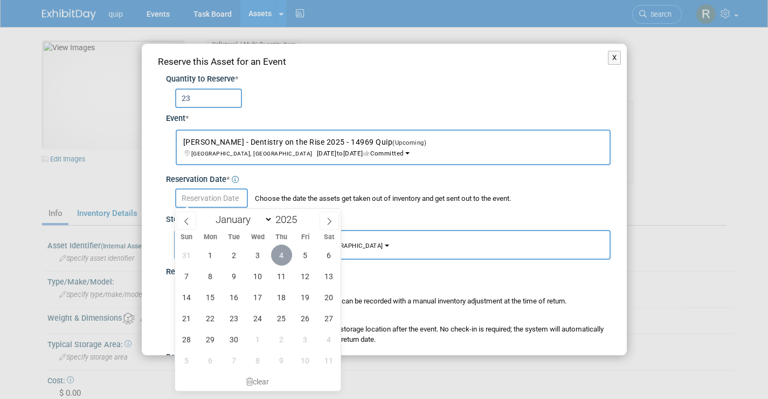
click at [285, 254] on span "4" at bounding box center [281, 254] width 21 height 21
type input "[DATE]"
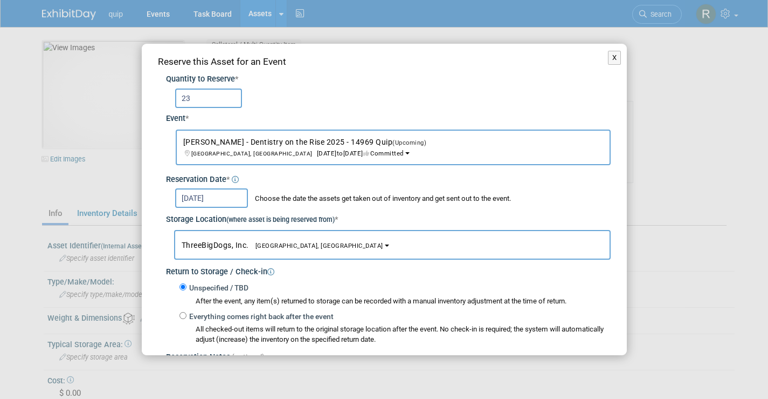
scroll to position [136, 0]
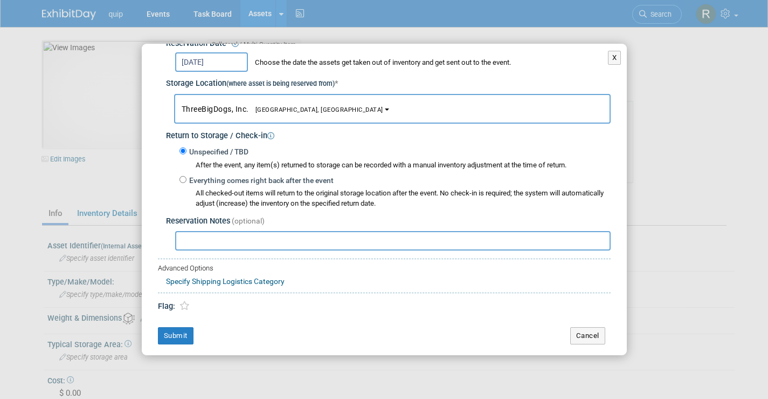
click at [171, 324] on div "Reserve this Asset for an Event Quantity to Reserve * 23 Event * -- SELECT EVEN…" at bounding box center [384, 132] width 485 height 448
click at [171, 327] on button "Submit" at bounding box center [176, 335] width 36 height 17
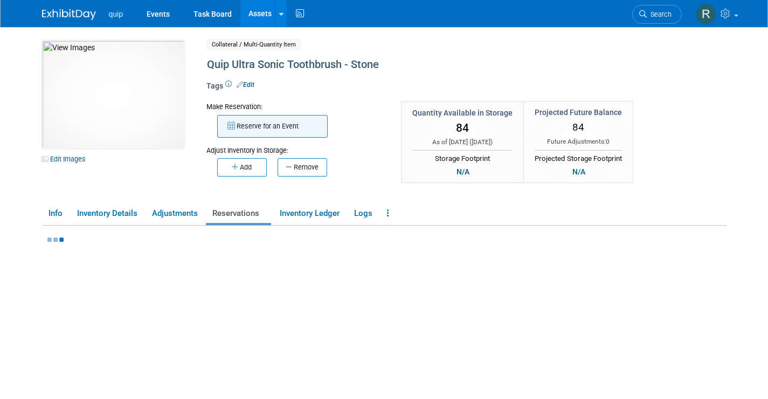
click at [272, 125] on button "Reserve for an Event" at bounding box center [272, 126] width 111 height 23
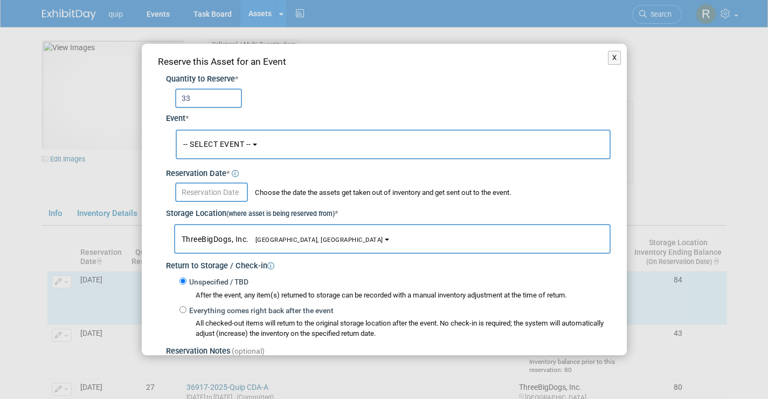
type input "33"
click at [201, 145] on span "-- SELECT EVENT --" at bounding box center [217, 144] width 68 height 9
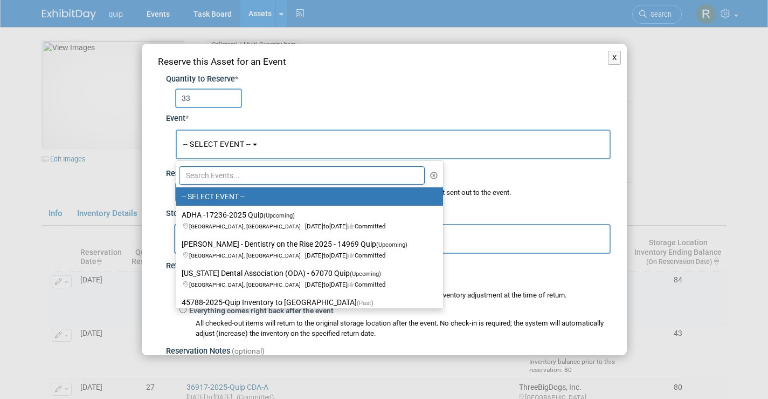
click at [229, 172] on input "text" at bounding box center [302, 175] width 246 height 18
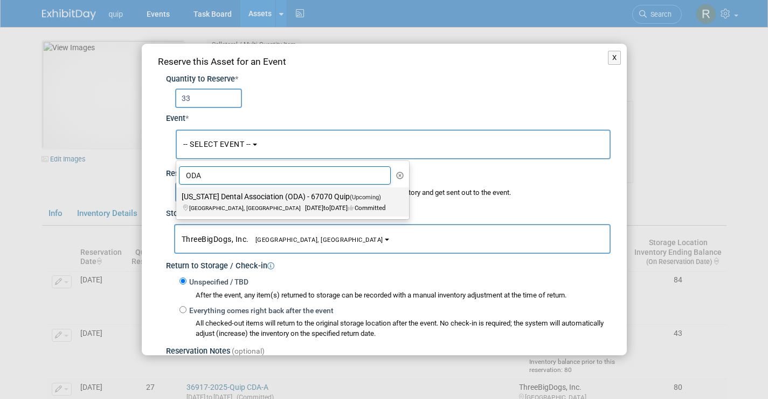
type input "ODA"
click at [236, 209] on span "Columbus, OH Sep 25, 2025 to Sep 27, 2025 Committed" at bounding box center [285, 202] width 206 height 18
click at [178, 200] on input "[US_STATE] Dental Association (ODA) - 67070 Quip (Upcoming) [GEOGRAPHIC_DATA], …" at bounding box center [174, 196] width 7 height 7
select select "11144387"
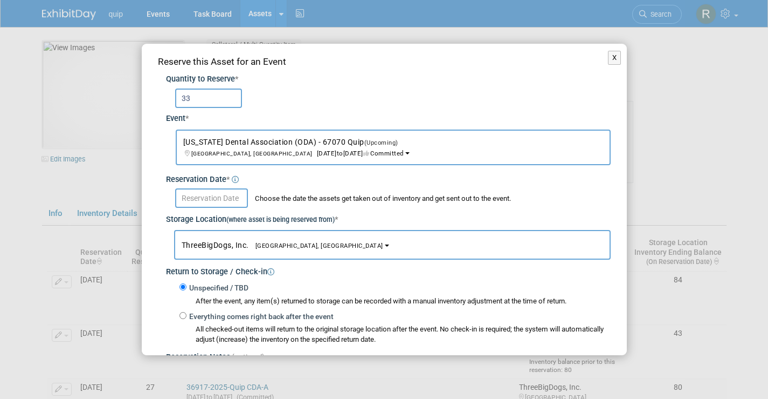
click at [215, 198] on input "text" at bounding box center [211, 197] width 73 height 19
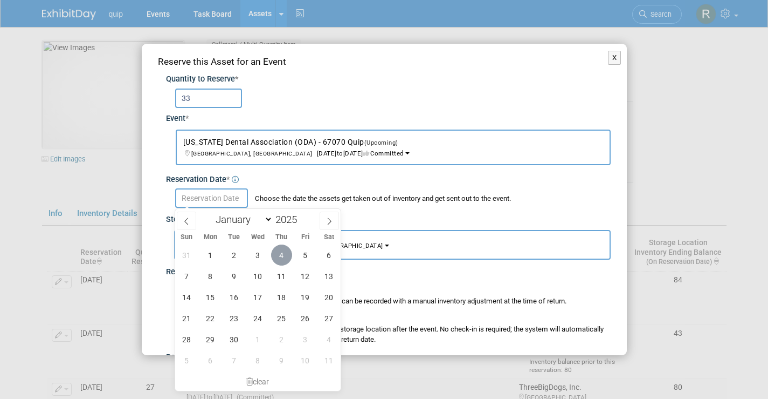
click at [274, 252] on span "4" at bounding box center [281, 254] width 21 height 21
type input "[DATE]"
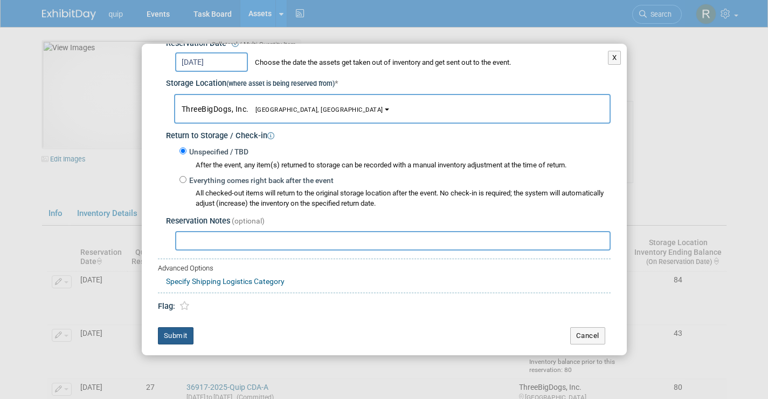
click at [181, 331] on button "Submit" at bounding box center [176, 335] width 36 height 17
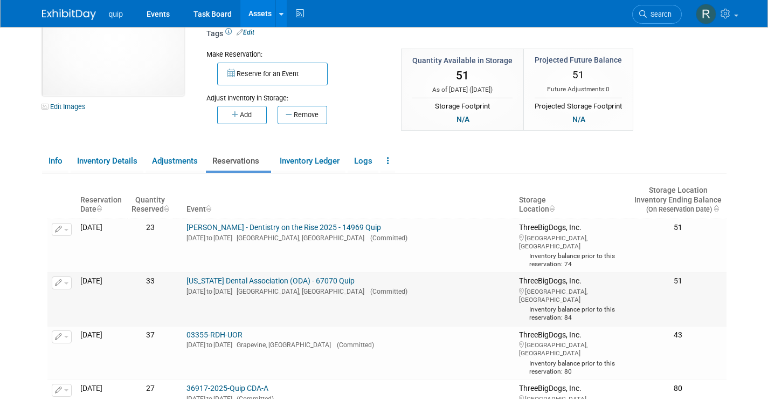
scroll to position [0, 0]
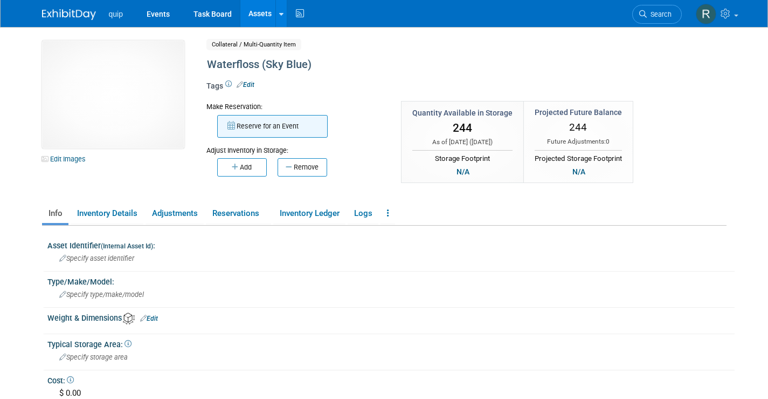
click at [259, 131] on button "Reserve for an Event" at bounding box center [272, 126] width 111 height 23
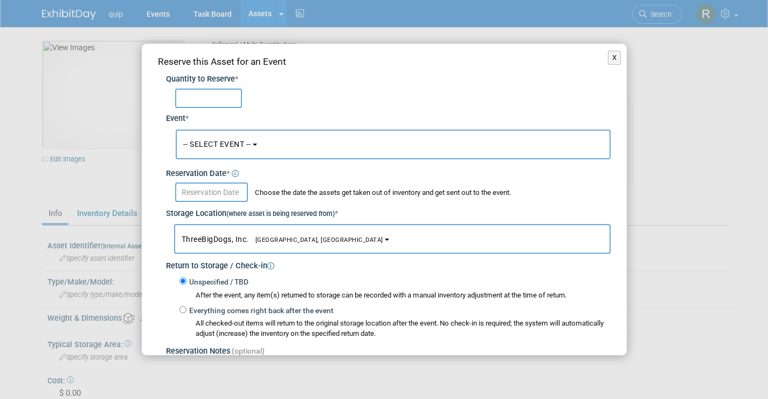
click at [200, 93] on input "text" at bounding box center [208, 97] width 67 height 19
type input "10"
click at [197, 140] on span "-- SELECT EVENT --" at bounding box center [217, 144] width 68 height 9
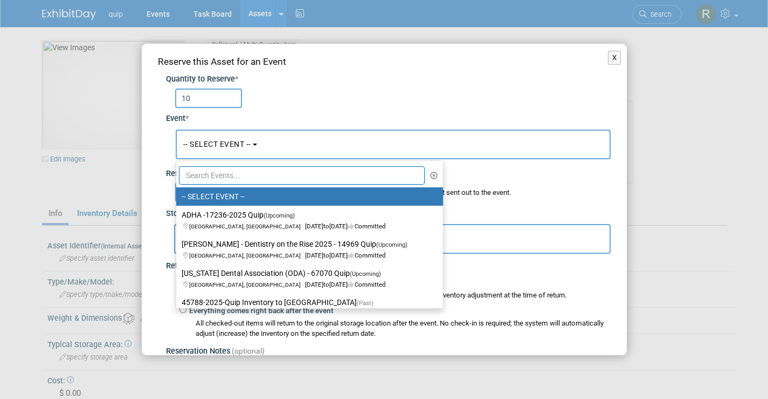
click at [195, 170] on input "text" at bounding box center [302, 175] width 246 height 18
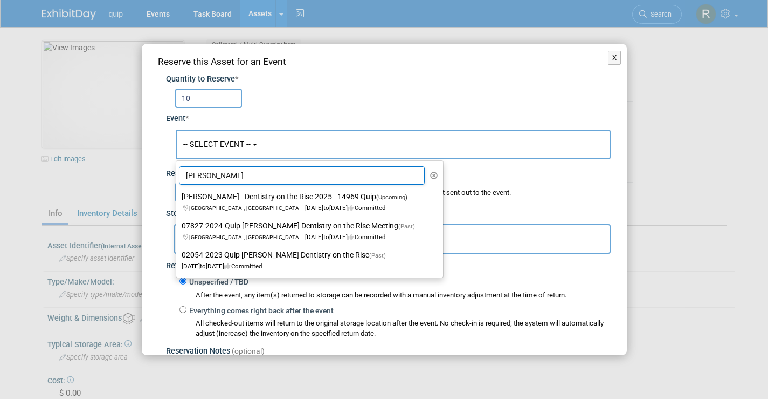
type input "[PERSON_NAME]"
click at [206, 93] on input "10" at bounding box center [208, 97] width 67 height 19
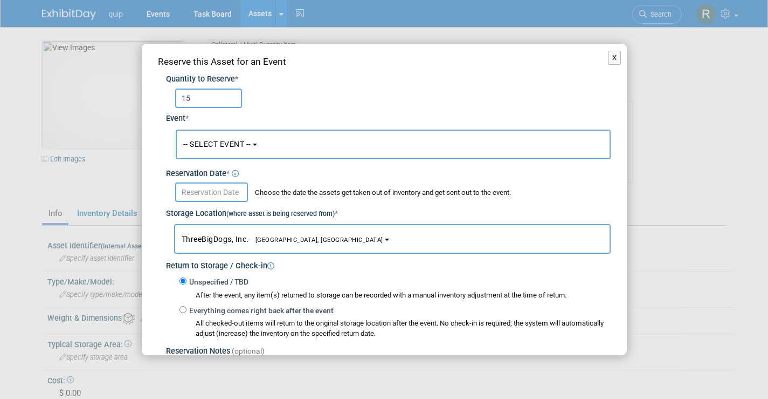
type input "15"
click at [205, 150] on button "-- SELECT EVENT --" at bounding box center [393, 144] width 435 height 30
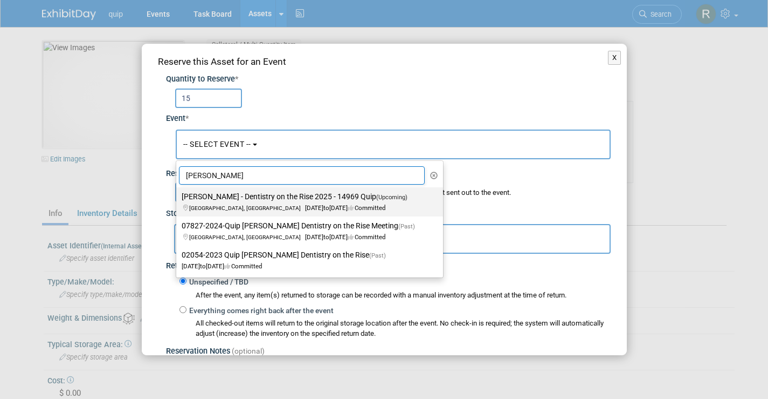
click at [218, 201] on label "[PERSON_NAME] - Dentistry on the Rise 2025 - 14969 Quip (Upcoming) [GEOGRAPHIC_…" at bounding box center [307, 201] width 251 height 25
click at [178, 200] on input "[PERSON_NAME] - Dentistry on the Rise 2025 - 14969 Quip (Upcoming) [GEOGRAPHIC_…" at bounding box center [174, 196] width 7 height 7
select select "11148611"
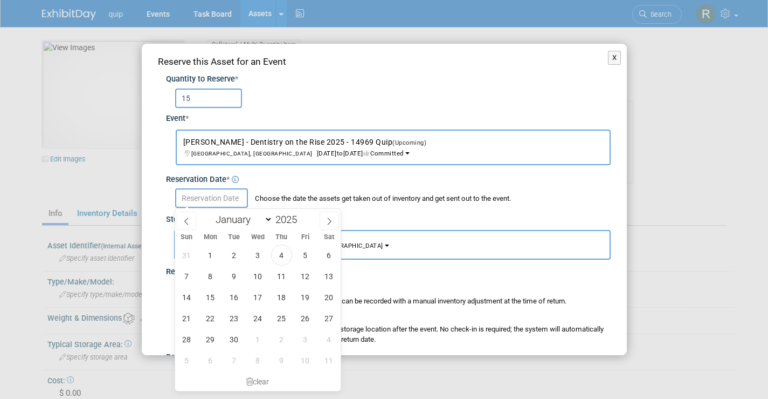
click at [201, 200] on input "text" at bounding box center [211, 197] width 73 height 19
click at [279, 250] on span "4" at bounding box center [281, 254] width 21 height 21
type input "[DATE]"
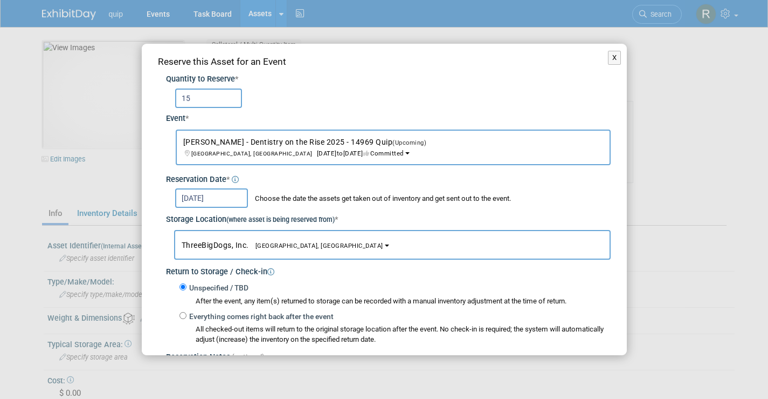
scroll to position [136, 0]
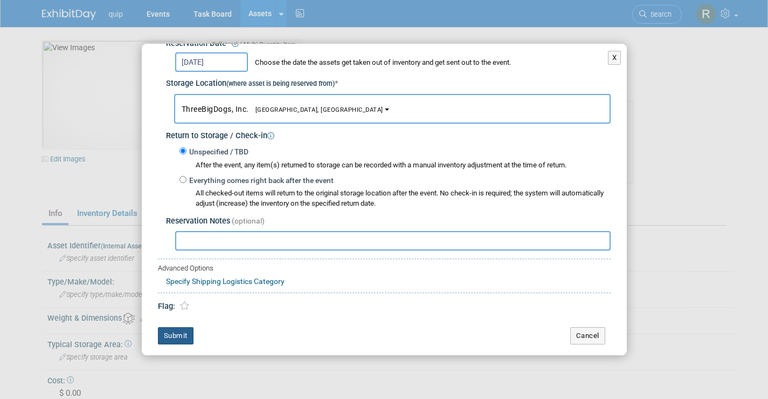
click at [173, 336] on button "Submit" at bounding box center [176, 335] width 36 height 17
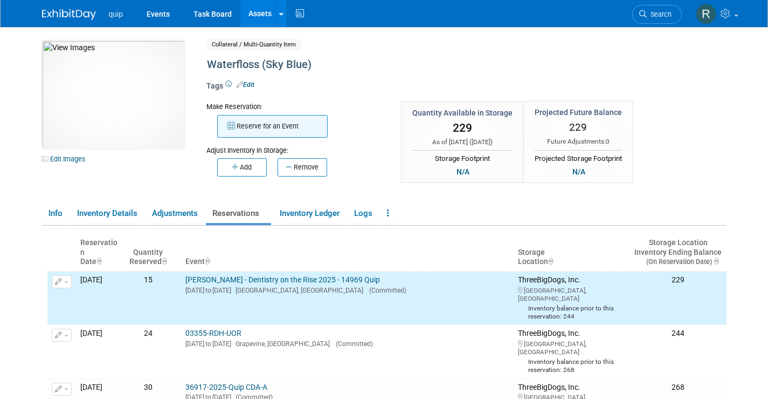
click at [292, 131] on button "Reserve for an Event" at bounding box center [272, 126] width 111 height 23
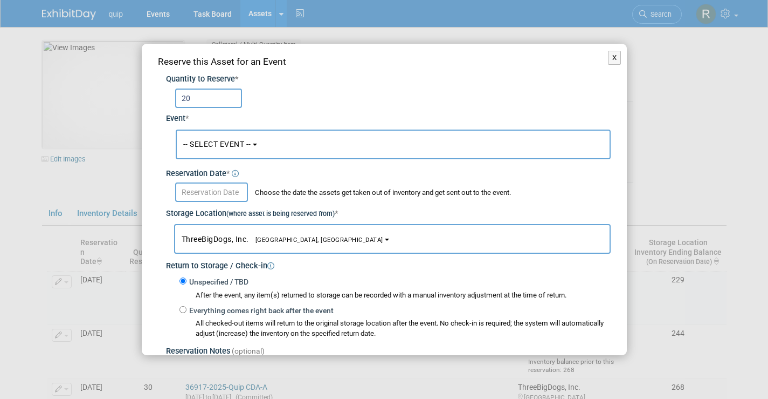
type input "20"
click at [212, 129] on div "-- SELECT EVENT -- ADHA -17236-2025 Quip<span style='font-size: 0.80em; color: …" at bounding box center [393, 144] width 435 height 35
click at [210, 138] on button "-- SELECT EVENT --" at bounding box center [393, 144] width 435 height 30
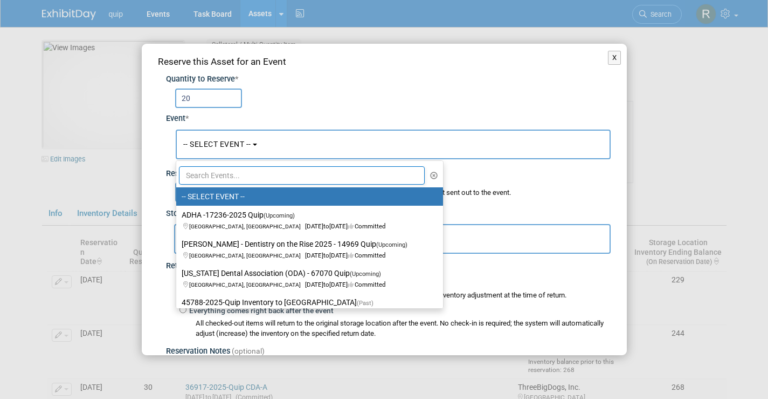
click at [201, 168] on input "text" at bounding box center [302, 175] width 246 height 18
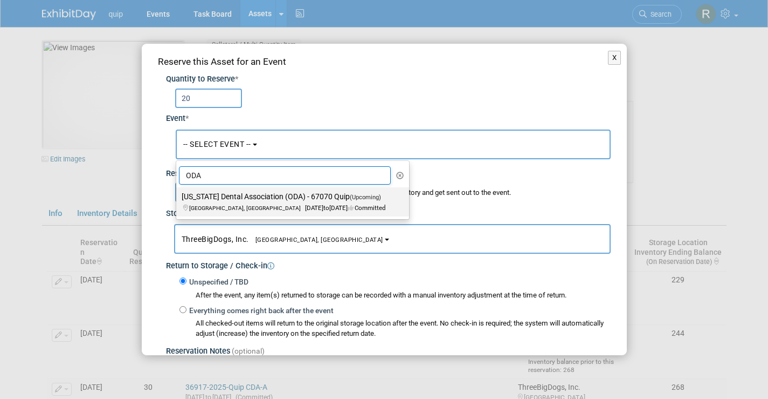
type input "ODA"
click at [215, 194] on label "[US_STATE] Dental Association (ODA) - 67070 Quip (Upcoming) [GEOGRAPHIC_DATA], …" at bounding box center [290, 201] width 217 height 25
click at [178, 194] on input "[US_STATE] Dental Association (ODA) - 67070 Quip (Upcoming) [GEOGRAPHIC_DATA], …" at bounding box center [174, 196] width 7 height 7
select select "11144387"
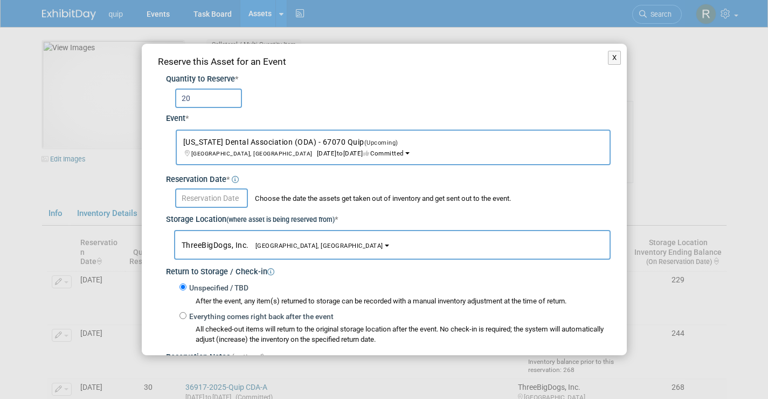
click at [199, 203] on input "text" at bounding box center [211, 197] width 73 height 19
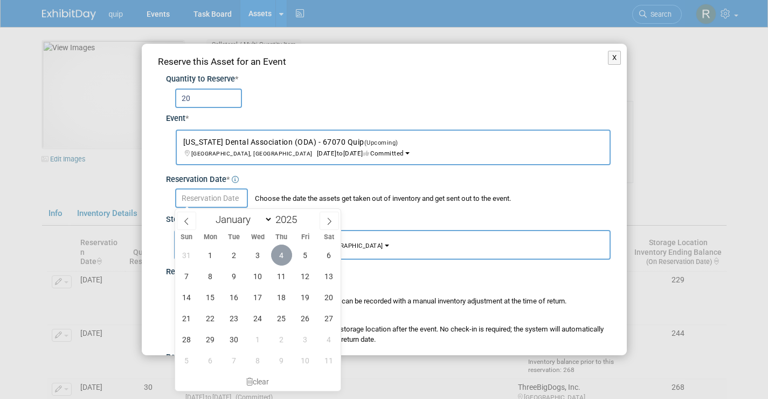
click at [283, 256] on span "4" at bounding box center [281, 254] width 21 height 21
type input "[DATE]"
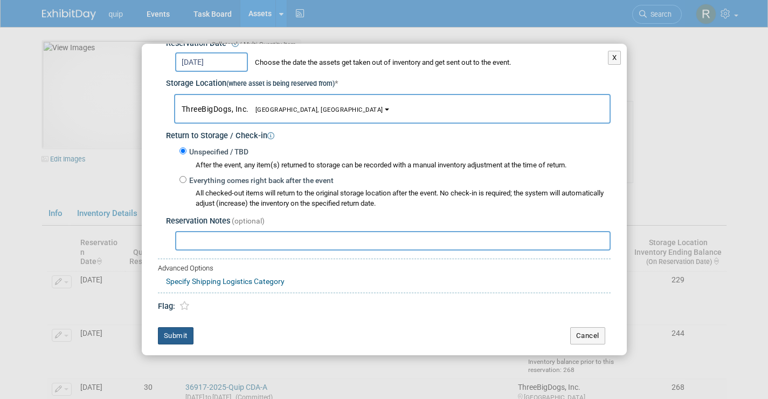
click at [173, 329] on button "Submit" at bounding box center [176, 335] width 36 height 17
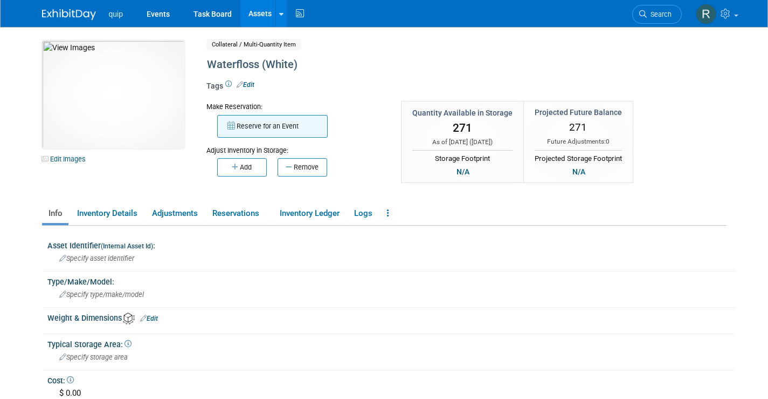
click at [259, 128] on button "Reserve for an Event" at bounding box center [272, 126] width 111 height 23
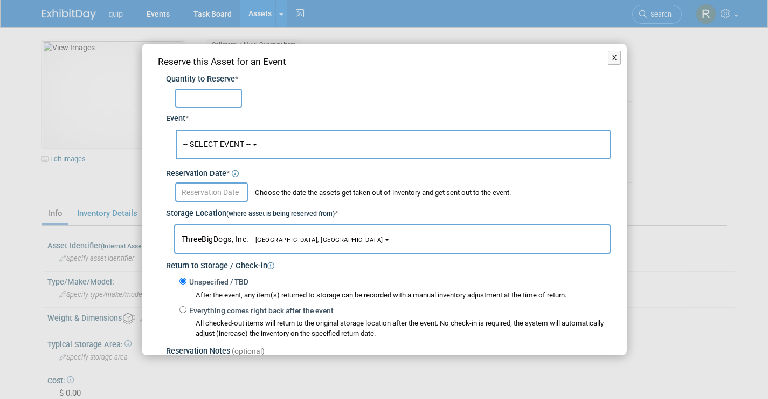
click at [206, 103] on input "text" at bounding box center [208, 97] width 67 height 19
type input "15"
click at [195, 145] on span "-- SELECT EVENT --" at bounding box center [217, 144] width 68 height 9
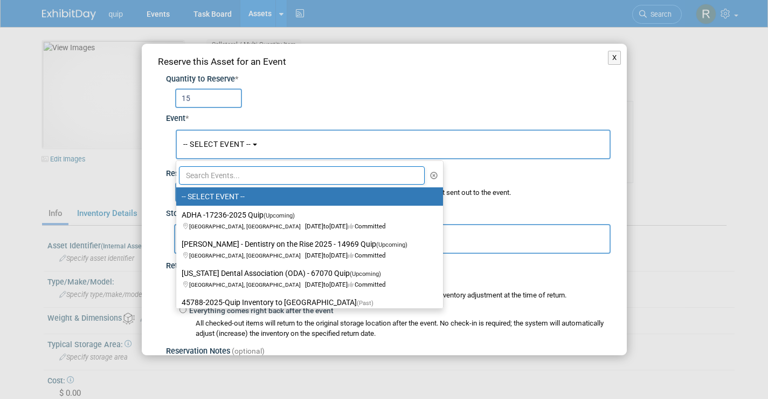
click at [198, 181] on input "text" at bounding box center [302, 175] width 246 height 18
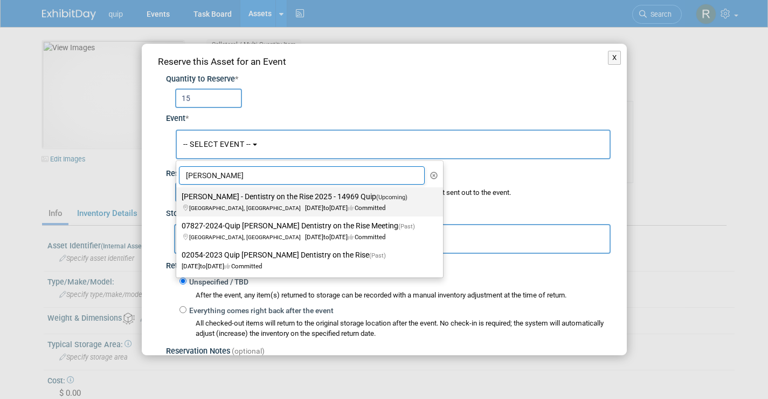
type input "[PERSON_NAME]"
click at [224, 204] on span "[GEOGRAPHIC_DATA], [GEOGRAPHIC_DATA] [DATE] to [DATE] Committed" at bounding box center [298, 202] width 232 height 18
click at [178, 200] on input "[PERSON_NAME] - Dentistry on the Rise 2025 - 14969 Quip (Upcoming) [GEOGRAPHIC_…" at bounding box center [174, 196] width 7 height 7
select select "11148611"
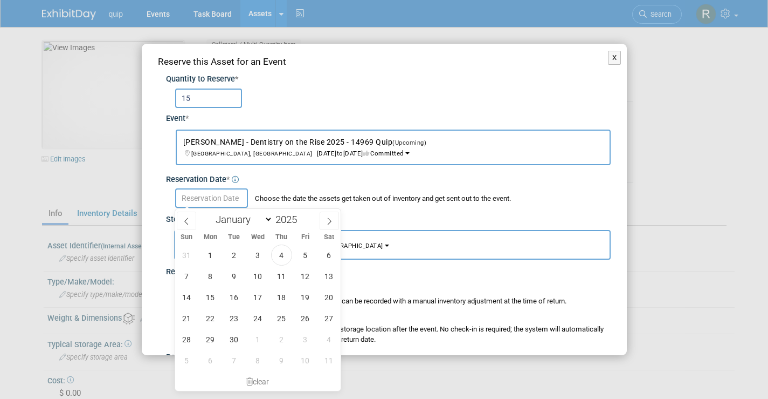
click at [193, 202] on input "text" at bounding box center [211, 197] width 73 height 19
click at [276, 254] on span "4" at bounding box center [281, 254] width 21 height 21
type input "[DATE]"
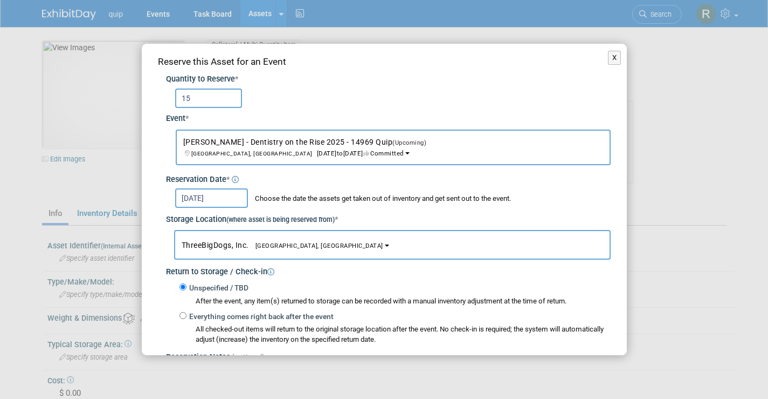
scroll to position [136, 0]
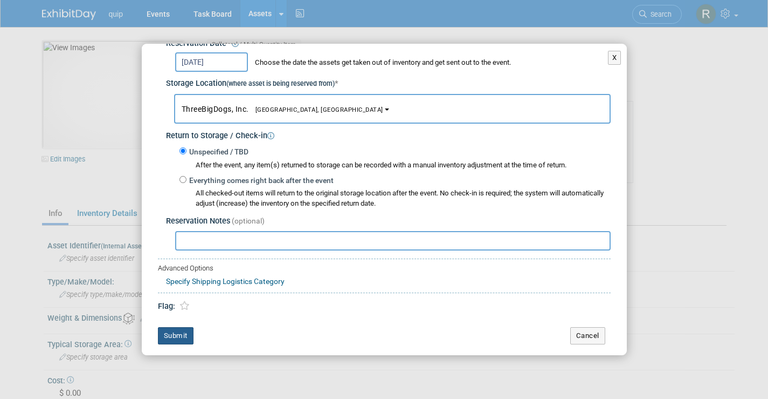
click at [161, 335] on button "Submit" at bounding box center [176, 335] width 36 height 17
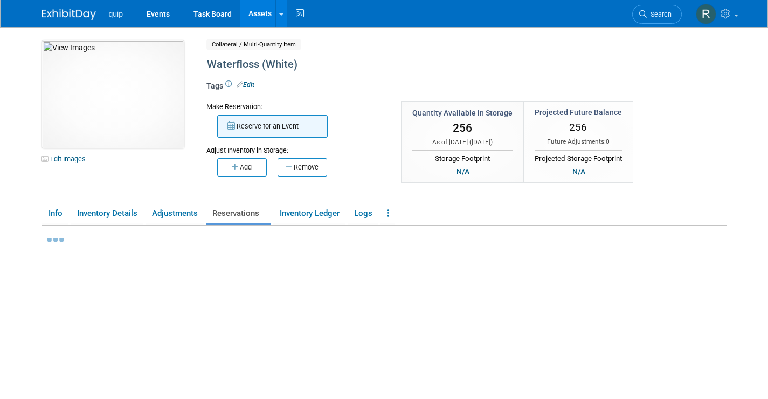
click at [260, 126] on button "Reserve for an Event" at bounding box center [272, 126] width 111 height 23
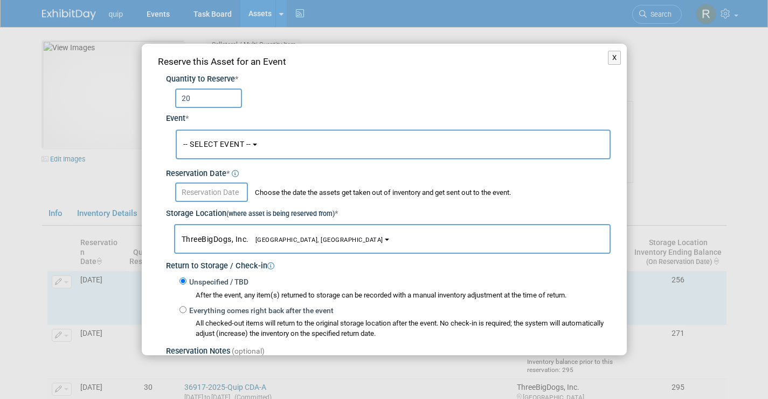
type input "20"
click at [206, 140] on span "-- SELECT EVENT --" at bounding box center [217, 144] width 68 height 9
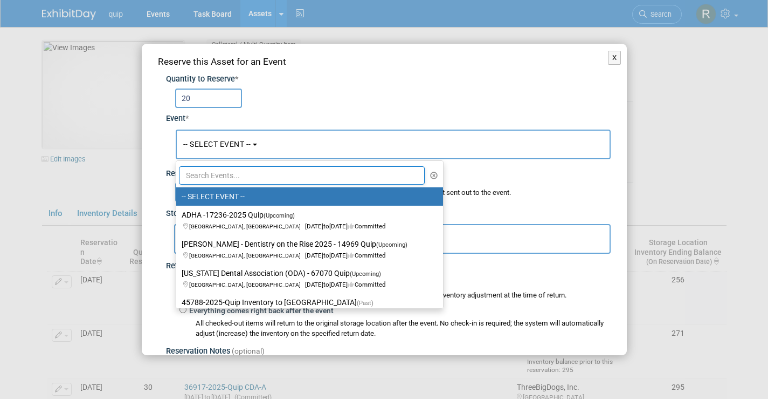
click at [197, 167] on input "text" at bounding box center [302, 175] width 246 height 18
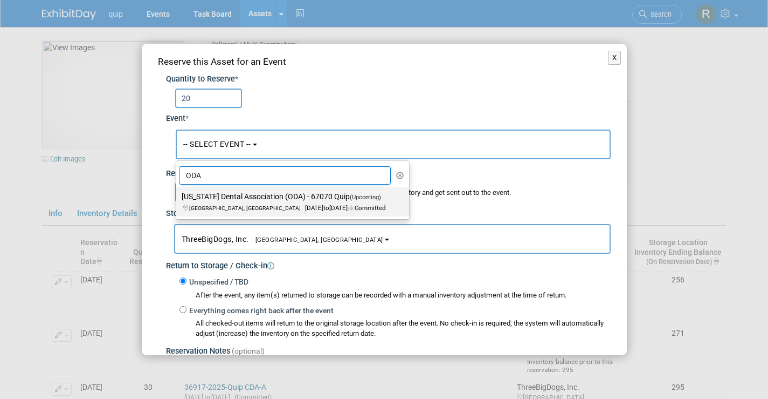
type input "ODA"
click at [211, 198] on label "[US_STATE] Dental Association (ODA) - 67070 Quip (Upcoming) [GEOGRAPHIC_DATA], …" at bounding box center [290, 201] width 217 height 25
click at [178, 198] on input "[US_STATE] Dental Association (ODA) - 67070 Quip (Upcoming) [GEOGRAPHIC_DATA], …" at bounding box center [174, 196] width 7 height 7
select select "11144387"
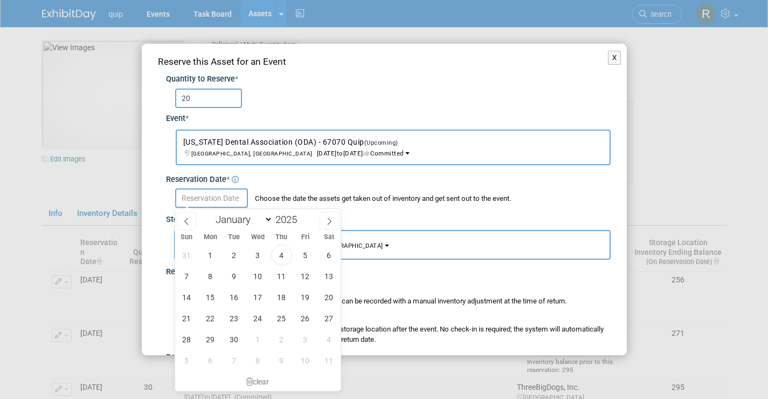
click at [199, 200] on input "text" at bounding box center [211, 197] width 73 height 19
click at [280, 253] on span "4" at bounding box center [281, 254] width 21 height 21
type input "[DATE]"
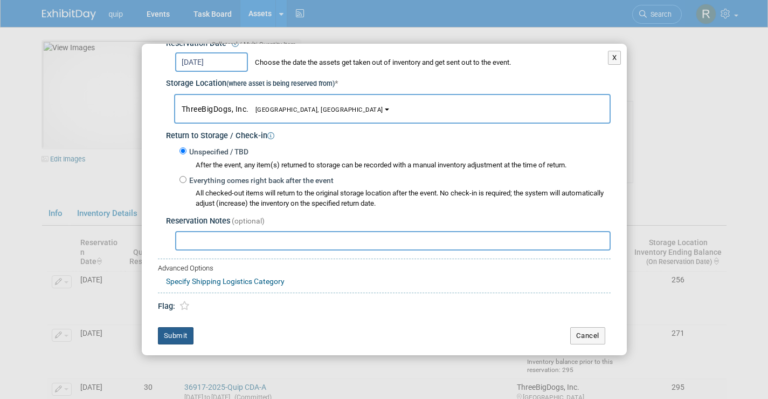
click at [170, 334] on button "Submit" at bounding box center [176, 335] width 36 height 17
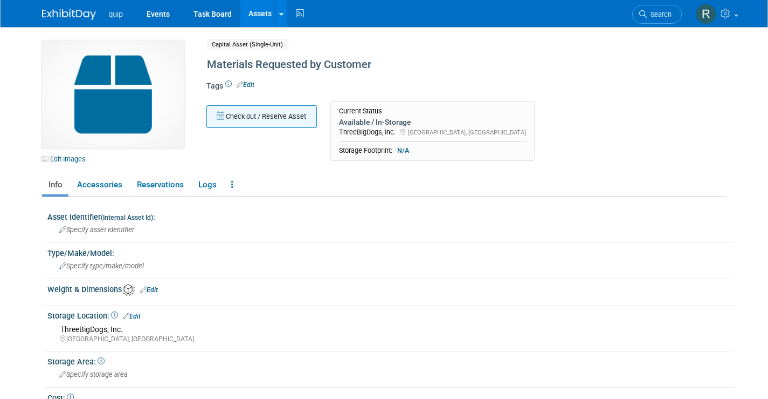
click at [261, 112] on button "Check out / Reserve Asset" at bounding box center [262, 116] width 111 height 23
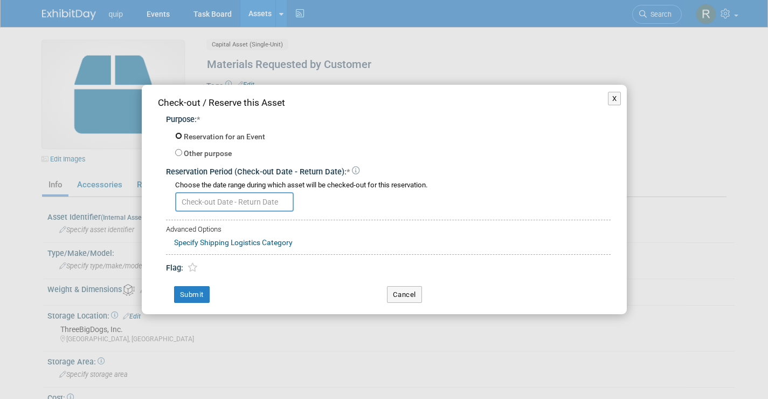
click at [181, 139] on input "Reservation for an Event" at bounding box center [178, 135] width 7 height 7
radio input "true"
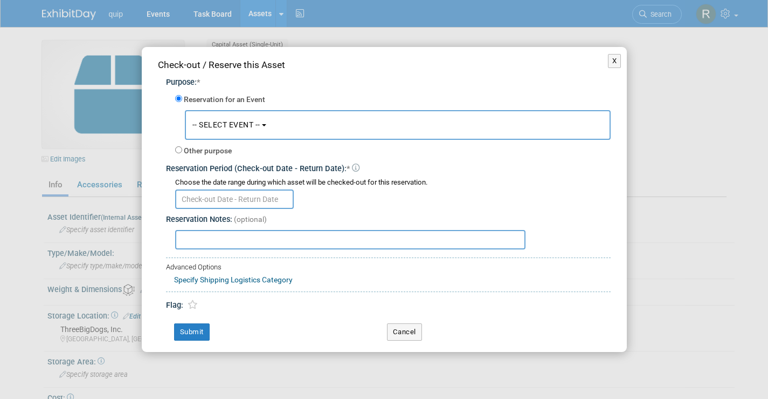
click at [231, 132] on button "-- SELECT EVENT --" at bounding box center [398, 125] width 426 height 30
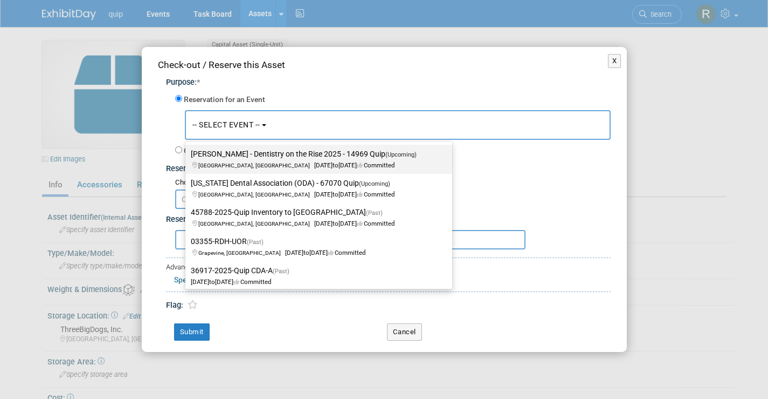
scroll to position [48, 0]
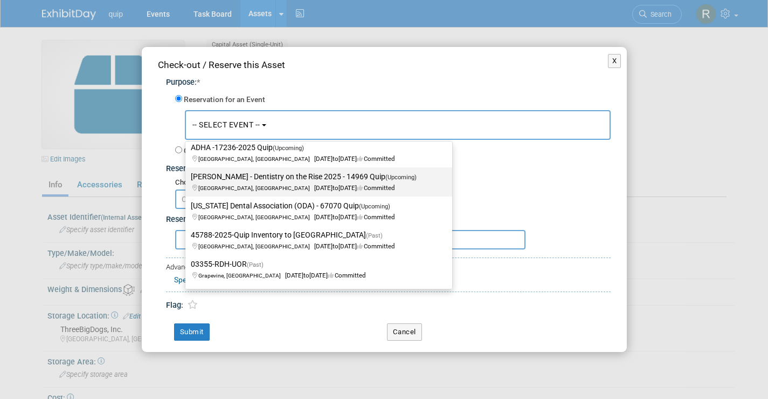
click at [276, 179] on label "[PERSON_NAME] - Dentistry on the Rise 2025 - 14969 Quip (Upcoming) [GEOGRAPHIC_…" at bounding box center [316, 181] width 251 height 25
click at [187, 179] on input "[PERSON_NAME] - Dentistry on the Rise 2025 - 14969 Quip (Upcoming) [GEOGRAPHIC_…" at bounding box center [183, 176] width 7 height 7
select select "11148611"
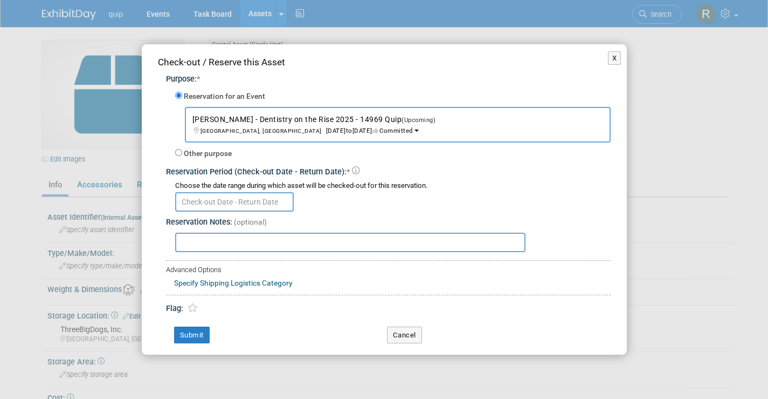
click at [189, 248] on input "text" at bounding box center [350, 241] width 351 height 19
click at [252, 242] on input "Take a stack of each marketing material literature" at bounding box center [350, 241] width 351 height 19
click at [384, 242] on input "Take a stack of each new marketing material literature" at bounding box center [350, 241] width 351 height 19
type input "Take a stack of each new marketing material literature and place it in a box."
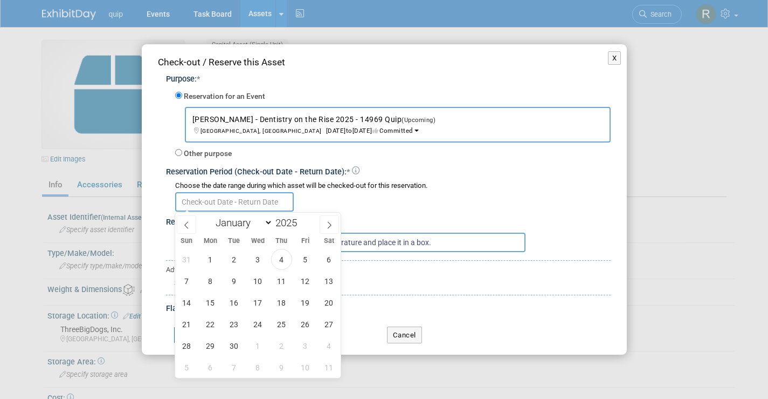
click at [234, 202] on input "text" at bounding box center [234, 201] width 119 height 19
click at [279, 260] on span "4" at bounding box center [281, 259] width 21 height 21
type input "Sep 4, 2025"
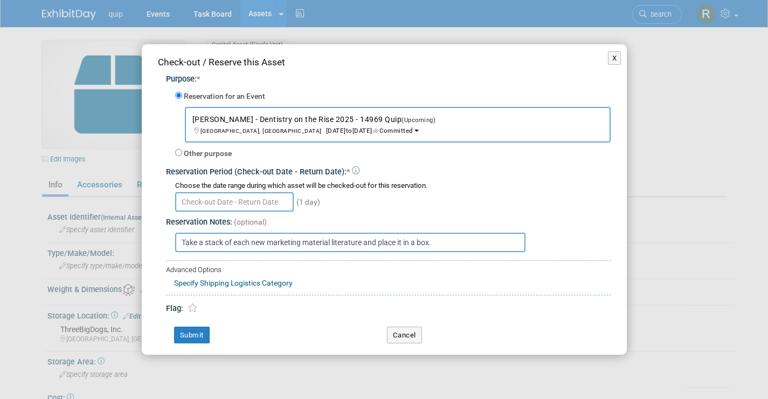
click at [416, 209] on div "(1 day)" at bounding box center [393, 200] width 436 height 21
click at [196, 337] on button "Submit" at bounding box center [192, 334] width 36 height 17
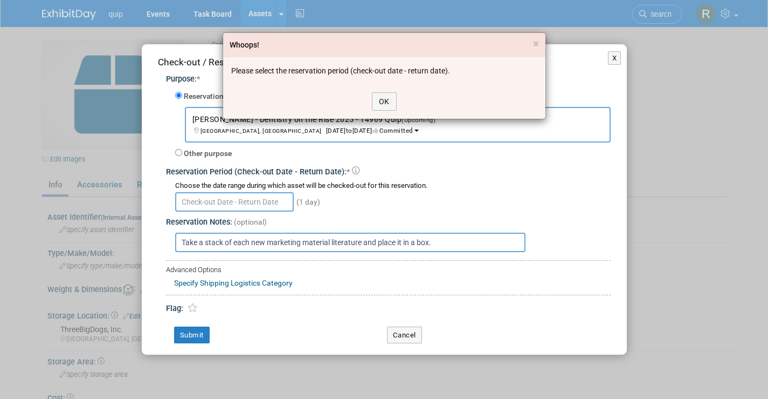
click at [367, 106] on div "OK" at bounding box center [384, 101] width 322 height 35
click at [377, 103] on button "OK" at bounding box center [384, 101] width 25 height 18
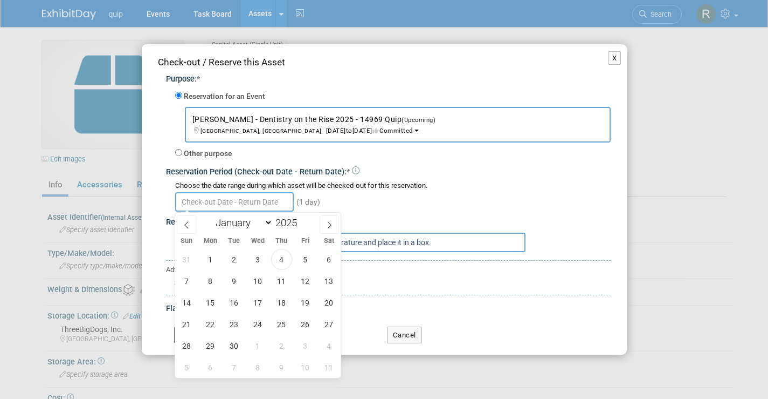
click at [209, 205] on input "text" at bounding box center [234, 201] width 119 height 19
click at [278, 258] on span "4" at bounding box center [281, 259] width 21 height 21
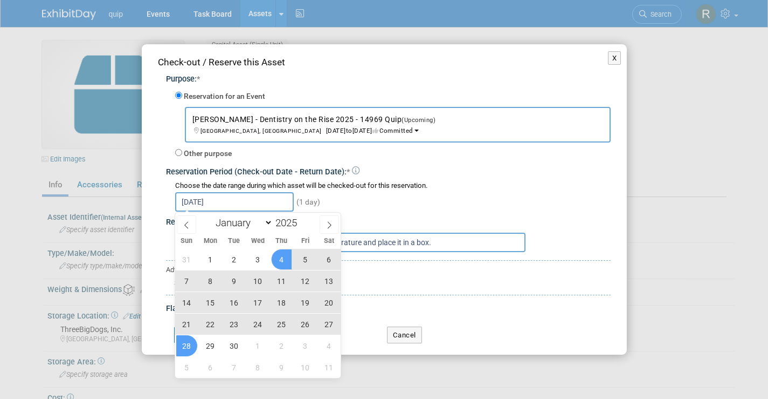
click at [189, 345] on span "28" at bounding box center [186, 345] width 21 height 21
type input "Sep 4, 2025 to Sep 28, 2025"
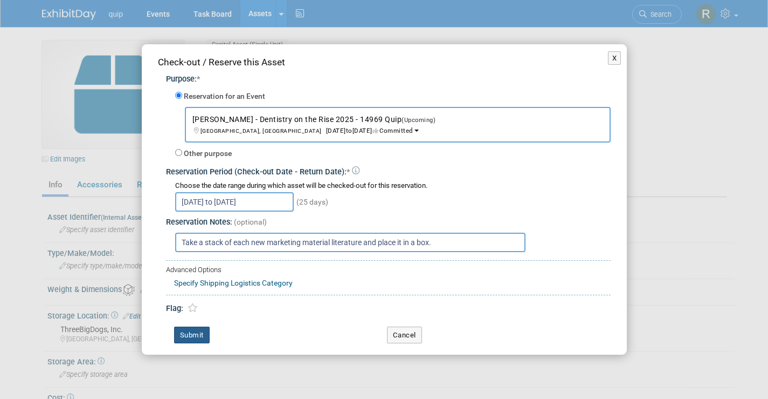
click at [195, 331] on button "Submit" at bounding box center [192, 334] width 36 height 17
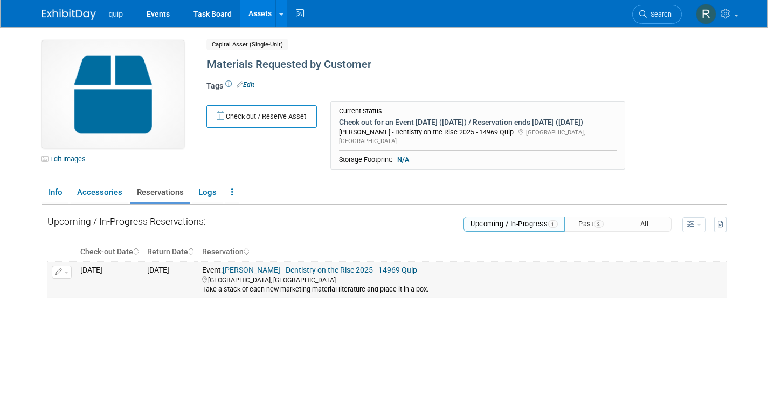
drag, startPoint x: 455, startPoint y: 281, endPoint x: 215, endPoint y: 284, distance: 240.0
click at [215, 284] on td "Event: Glidewell - Dentistry on the Rise 2025 - 14969 Quip Irvine, CA Take a st…" at bounding box center [462, 280] width 529 height 36
copy div "Take a stack of each new marketing material literature and place it in a box."
click at [262, 119] on button "Check out / Reserve Asset" at bounding box center [262, 116] width 111 height 23
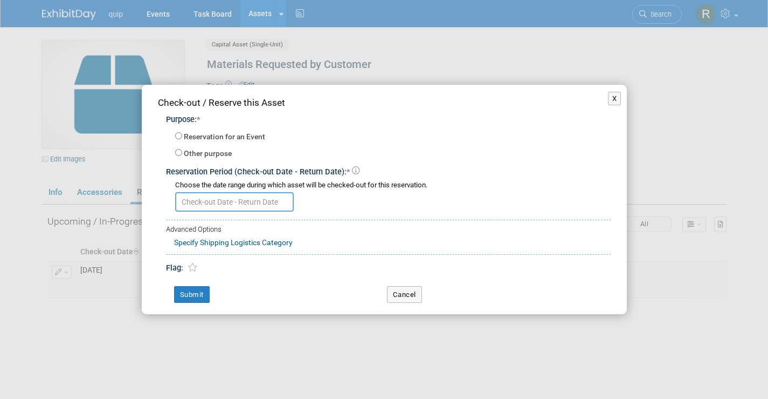
click at [185, 143] on div "Reservation for an Event" at bounding box center [393, 137] width 436 height 15
click at [177, 136] on input "Reservation for an Event" at bounding box center [178, 135] width 7 height 7
radio input "true"
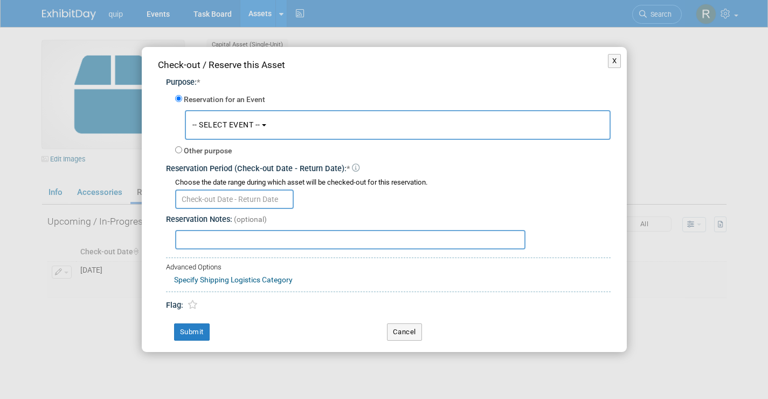
click at [228, 128] on span "-- SELECT EVENT --" at bounding box center [227, 124] width 68 height 9
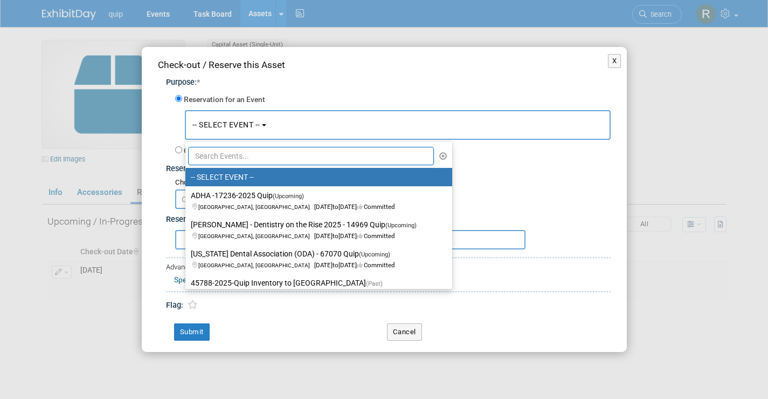
click at [221, 149] on input "text" at bounding box center [311, 156] width 246 height 18
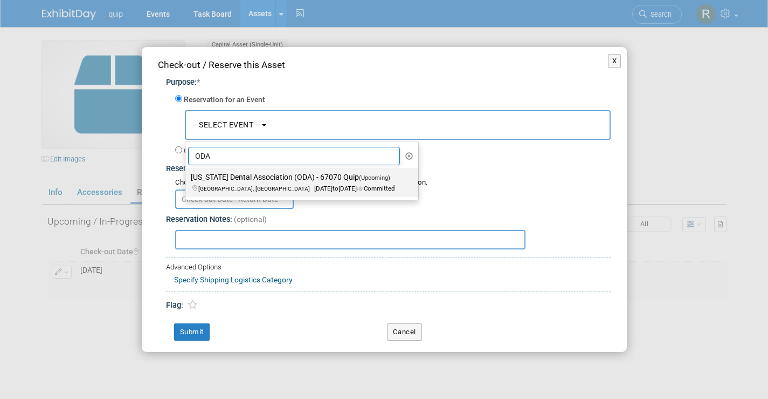
type input "ODA"
click at [239, 186] on span "Columbus, OH Sep 25, 2025 to Sep 27, 2025 Committed" at bounding box center [294, 183] width 206 height 18
click at [187, 181] on input "Ohio Dental Association (ODA) - 67070 Quip (Upcoming) Columbus, OH Sep 25, 2025…" at bounding box center [183, 177] width 7 height 7
select select "11144387"
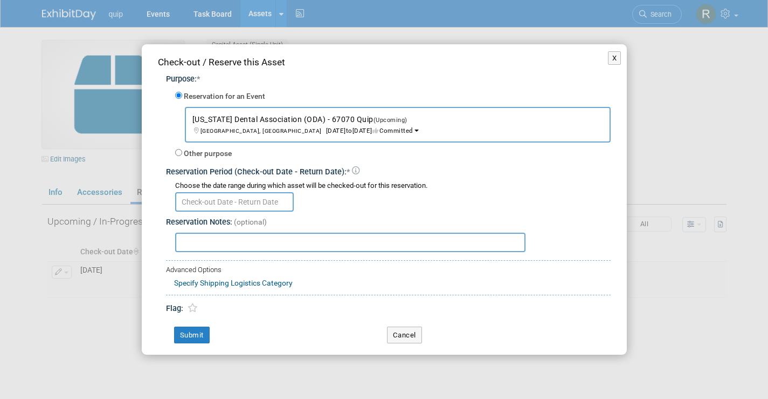
click at [209, 204] on input "text" at bounding box center [234, 201] width 119 height 19
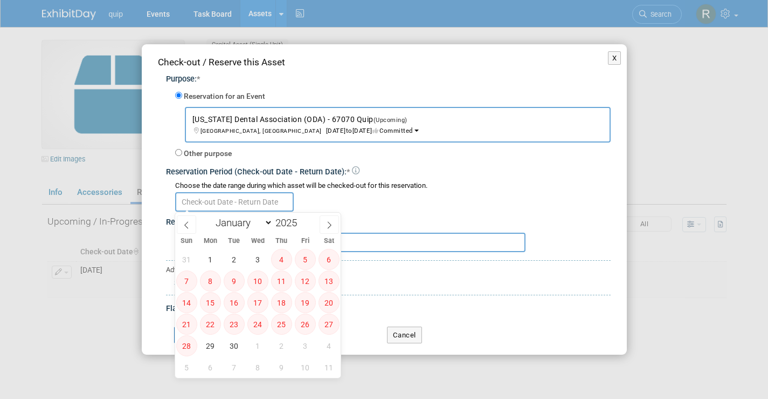
click at [278, 259] on span "4" at bounding box center [281, 259] width 21 height 21
click at [261, 258] on span "3" at bounding box center [258, 259] width 21 height 21
click at [229, 257] on span "2" at bounding box center [234, 259] width 21 height 21
type input "Sep 2, 2025 to Sep 3, 2025"
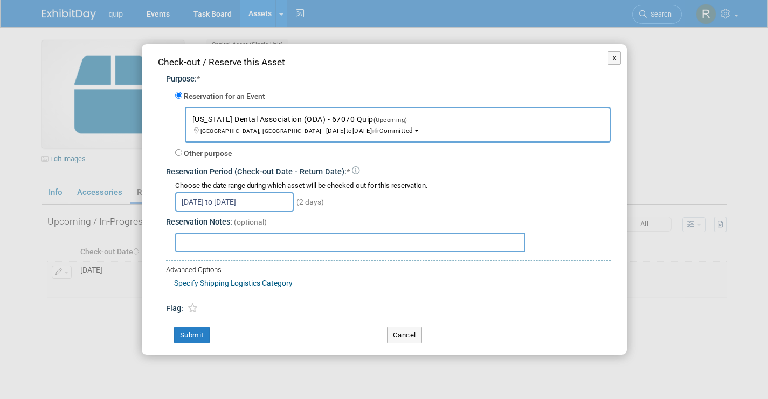
click at [238, 234] on input "text" at bounding box center [350, 241] width 351 height 19
paste input "Take a stack of each new marketing material literature and place it in a box."
type input "Take a stack of each new marketing material literature and place it in a box."
click at [194, 331] on button "Submit" at bounding box center [192, 334] width 36 height 17
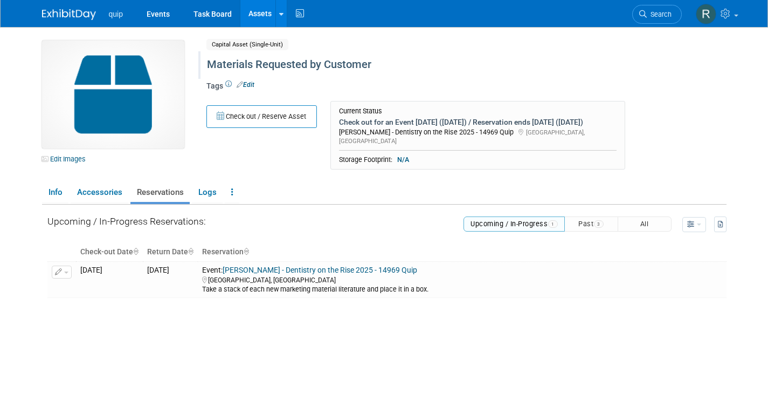
scroll to position [3, 0]
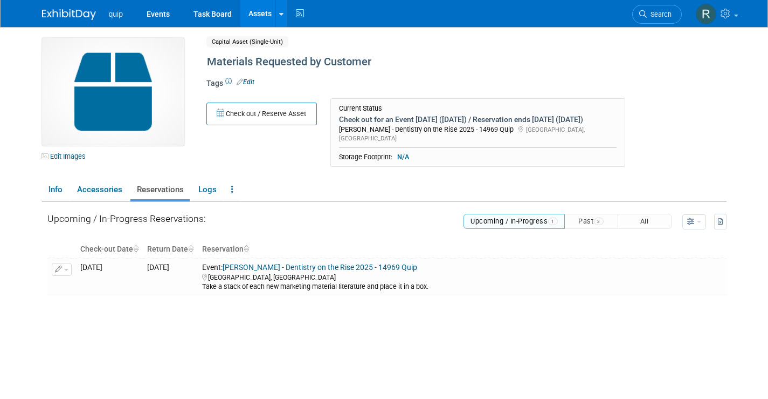
click at [256, 8] on link "Assets" at bounding box center [260, 13] width 39 height 27
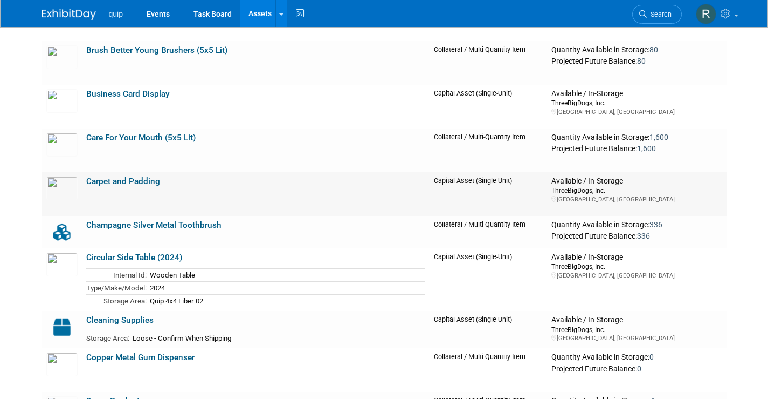
scroll to position [1299, 0]
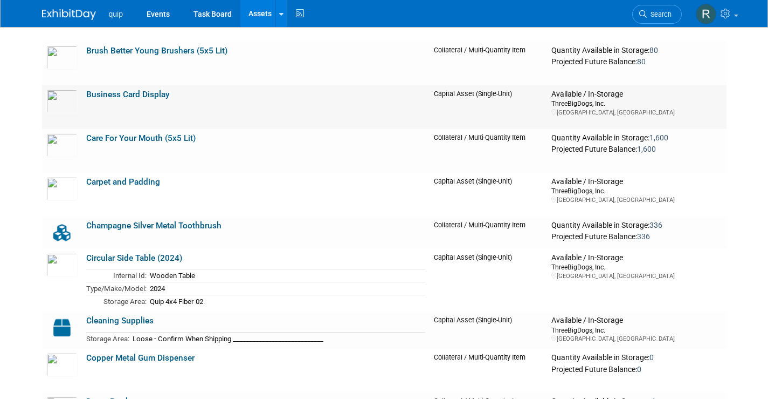
click at [169, 113] on td "Business Card Display" at bounding box center [256, 107] width 348 height 44
click at [150, 99] on link "Business Card Display" at bounding box center [128, 95] width 84 height 10
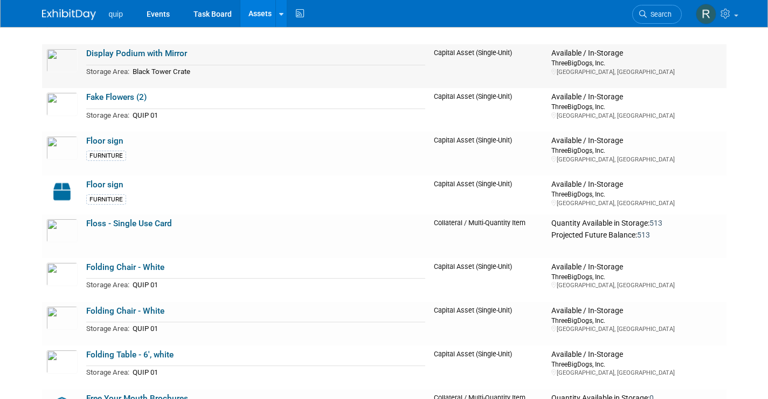
scroll to position [1737, 0]
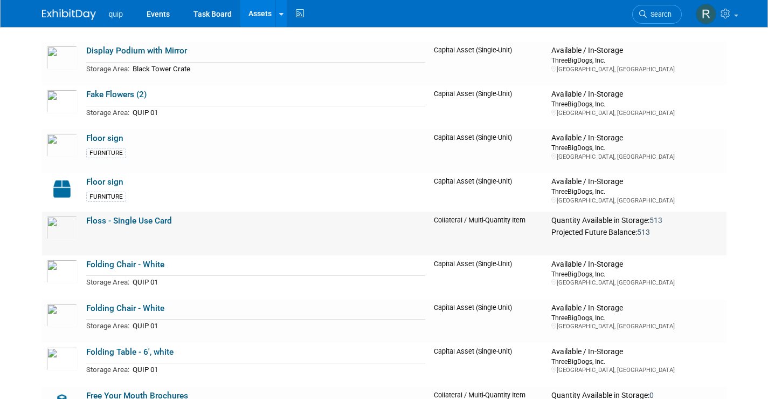
click at [141, 222] on link "Floss - Single Use Card" at bounding box center [129, 221] width 86 height 10
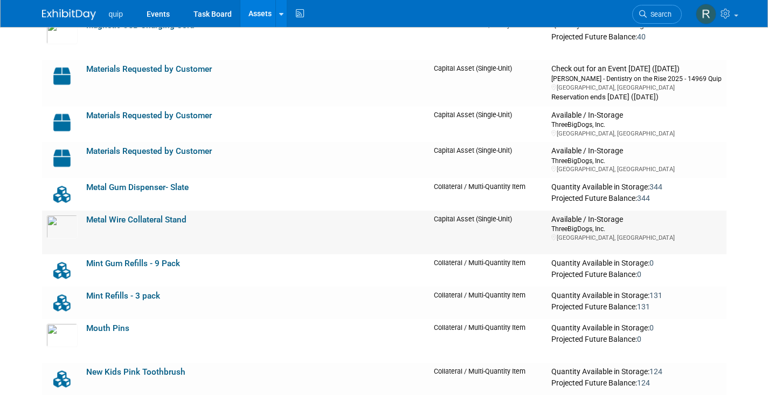
scroll to position [2837, 0]
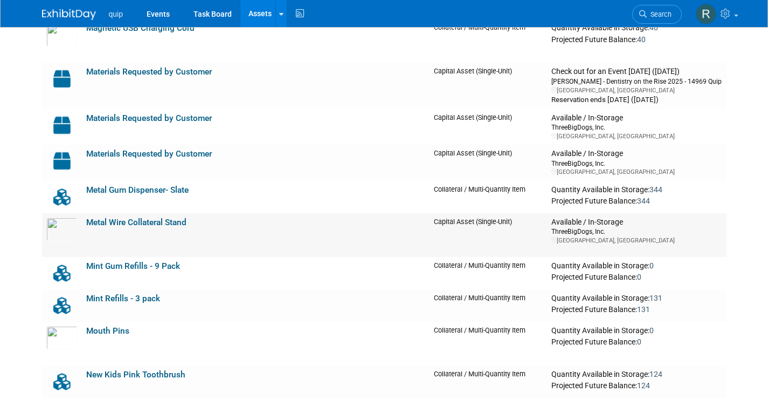
click at [138, 217] on link "Metal Wire Collateral Stand" at bounding box center [136, 222] width 100 height 10
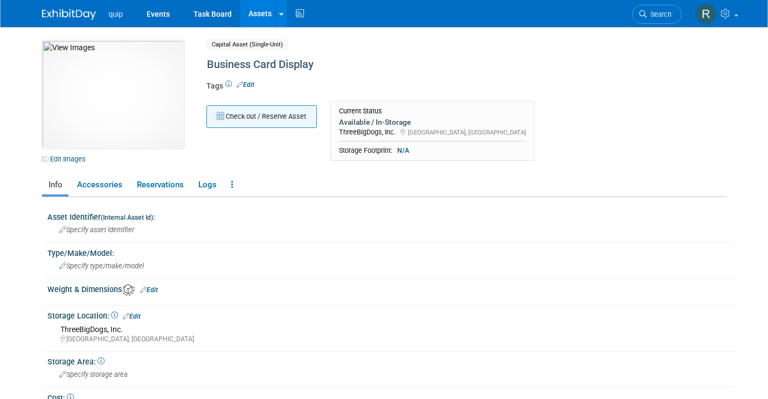
click at [239, 117] on button "Check out / Reserve Asset" at bounding box center [262, 116] width 111 height 23
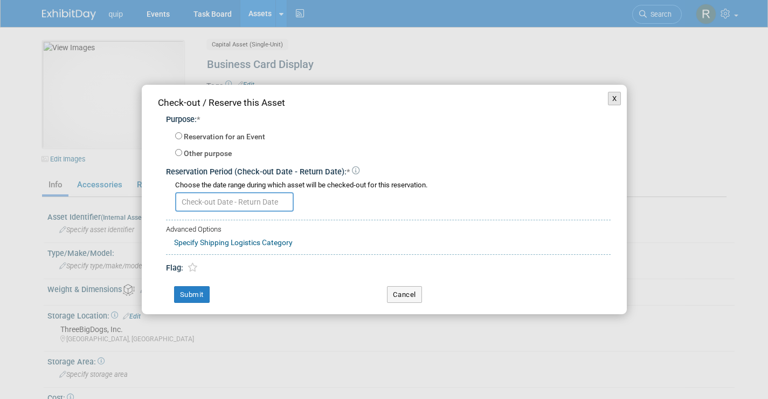
click at [620, 98] on button "X" at bounding box center [614, 99] width 13 height 14
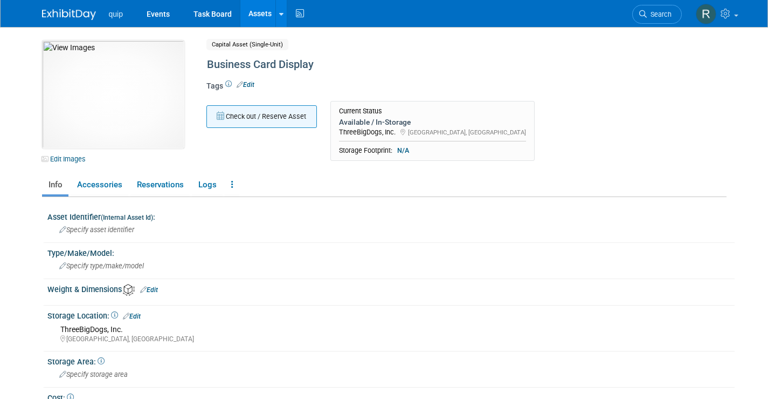
click at [246, 117] on button "Check out / Reserve Asset" at bounding box center [262, 116] width 111 height 23
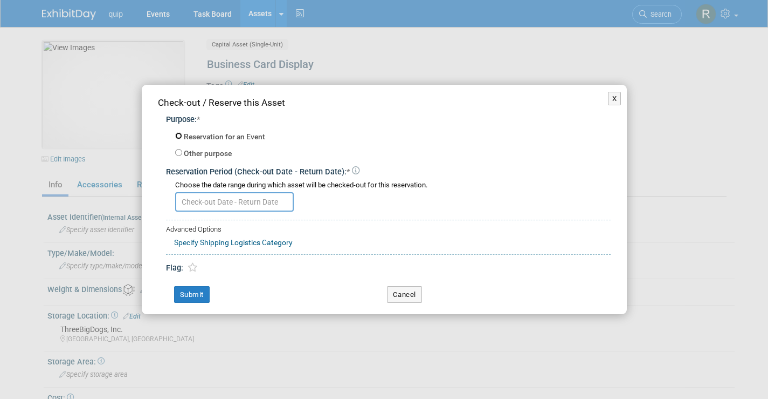
click at [177, 133] on input "Reservation for an Event" at bounding box center [178, 135] width 7 height 7
radio input "true"
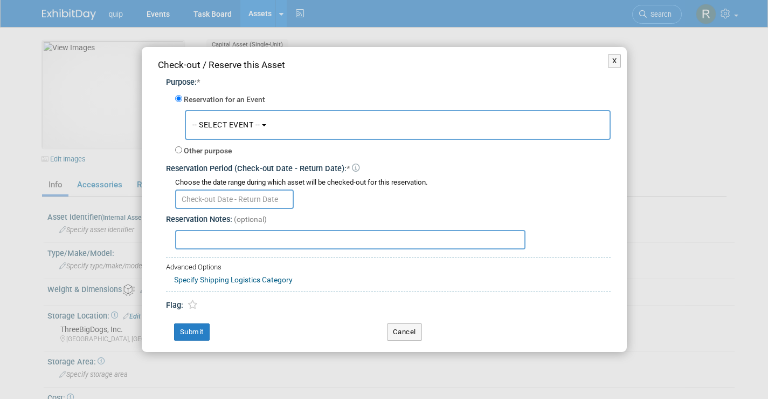
click at [225, 129] on button "-- SELECT EVENT --" at bounding box center [398, 125] width 426 height 30
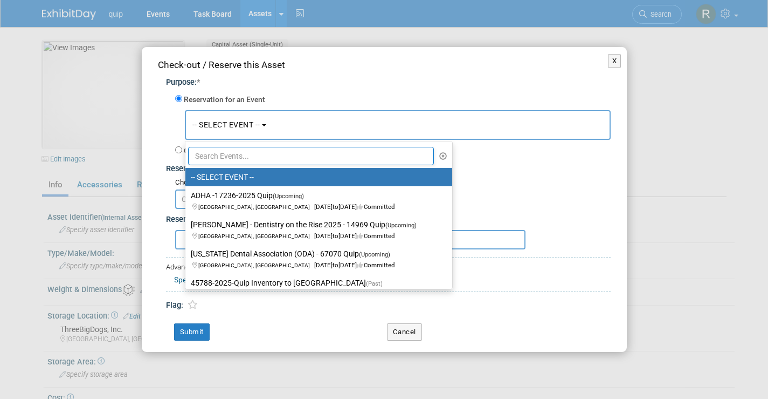
click at [216, 161] on input "text" at bounding box center [311, 156] width 246 height 18
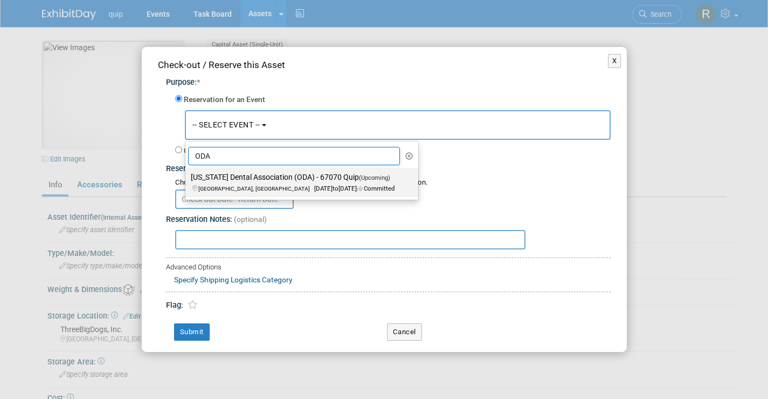
type input "ODA"
click at [230, 178] on label "[US_STATE] Dental Association (ODA) - 67070 Quip (Upcoming) [GEOGRAPHIC_DATA], …" at bounding box center [299, 182] width 217 height 25
click at [187, 178] on input "[US_STATE] Dental Association (ODA) - 67070 Quip (Upcoming) [GEOGRAPHIC_DATA], …" at bounding box center [183, 177] width 7 height 7
select select "11144387"
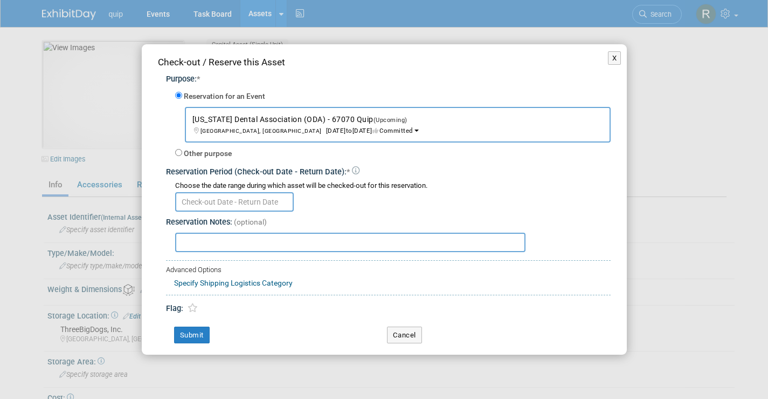
click at [215, 200] on input "text" at bounding box center [234, 201] width 119 height 19
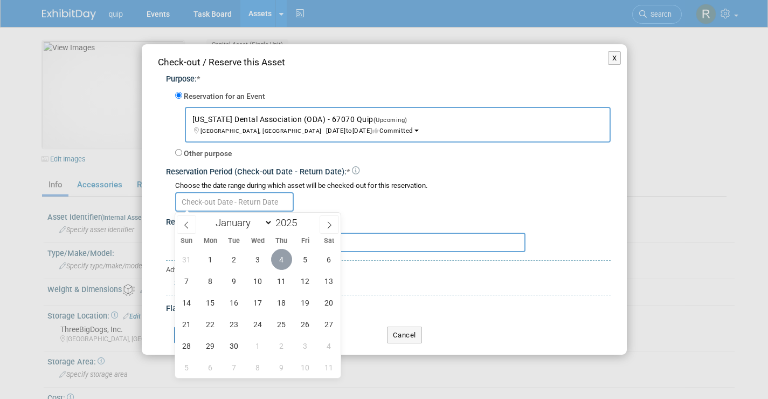
click at [286, 258] on span "4" at bounding box center [281, 259] width 21 height 21
click at [307, 255] on span "5" at bounding box center [305, 259] width 21 height 21
type input "Sep 4, 2025 to Sep 5, 2025"
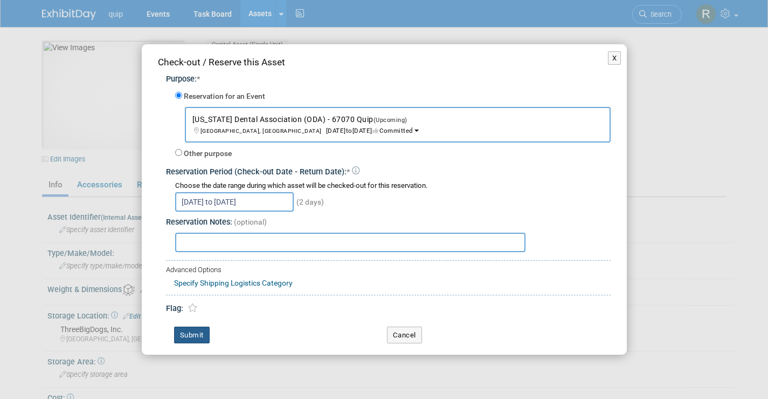
click at [197, 327] on button "Submit" at bounding box center [192, 334] width 36 height 17
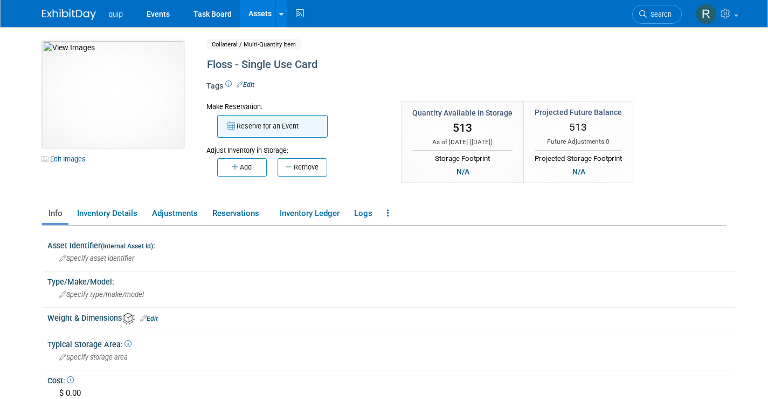
click at [244, 127] on button "Reserve for an Event" at bounding box center [272, 126] width 111 height 23
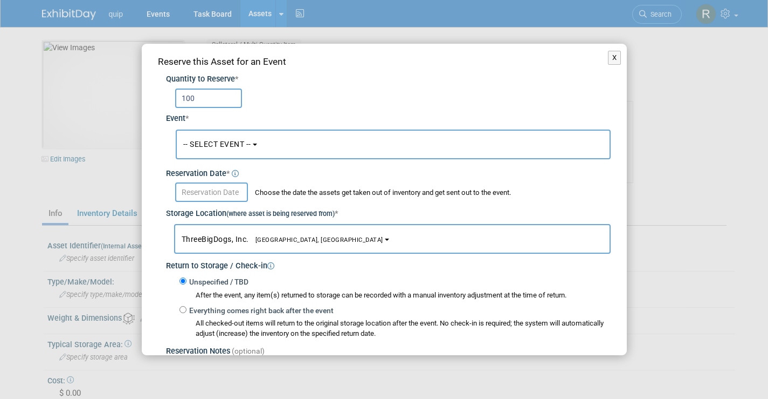
type input "100"
click at [207, 157] on button "-- SELECT EVENT --" at bounding box center [393, 144] width 435 height 30
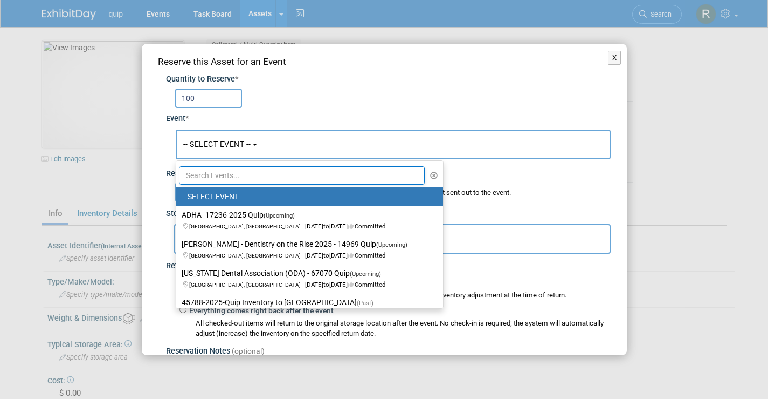
click at [212, 173] on input "text" at bounding box center [302, 175] width 246 height 18
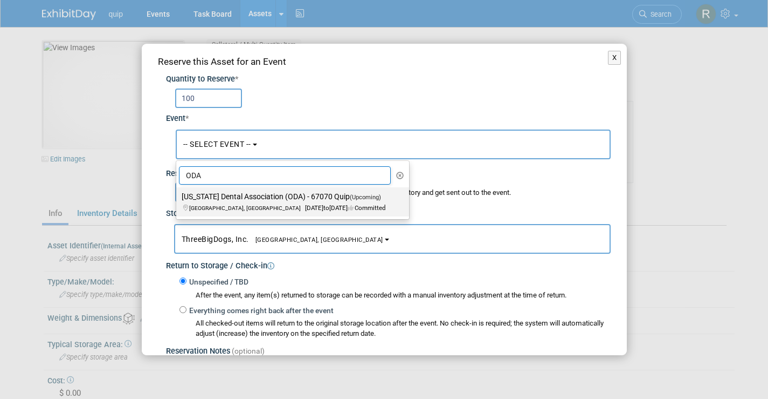
type input "ODA"
click at [221, 198] on label "[US_STATE] Dental Association (ODA) - 67070 Quip (Upcoming) [GEOGRAPHIC_DATA], …" at bounding box center [290, 201] width 217 height 25
click at [178, 198] on input "[US_STATE] Dental Association (ODA) - 67070 Quip (Upcoming) [GEOGRAPHIC_DATA], …" at bounding box center [174, 196] width 7 height 7
select select "11144387"
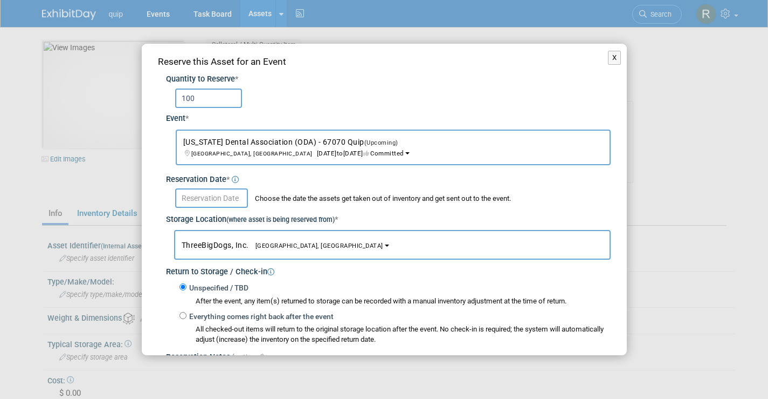
click at [215, 196] on input "text" at bounding box center [211, 197] width 73 height 19
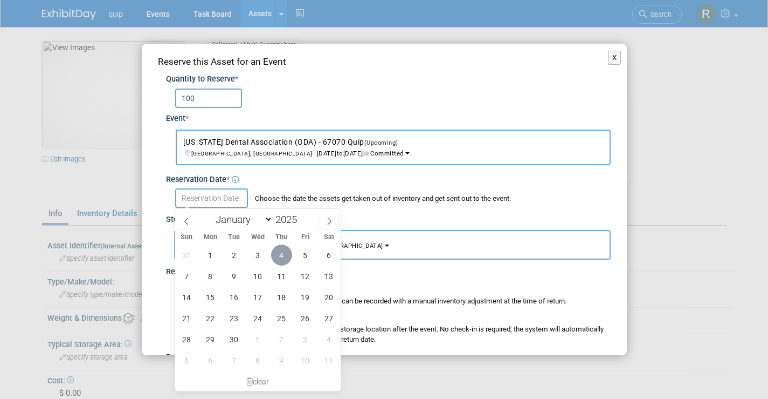
click at [283, 254] on span "4" at bounding box center [281, 254] width 21 height 21
type input "[DATE]"
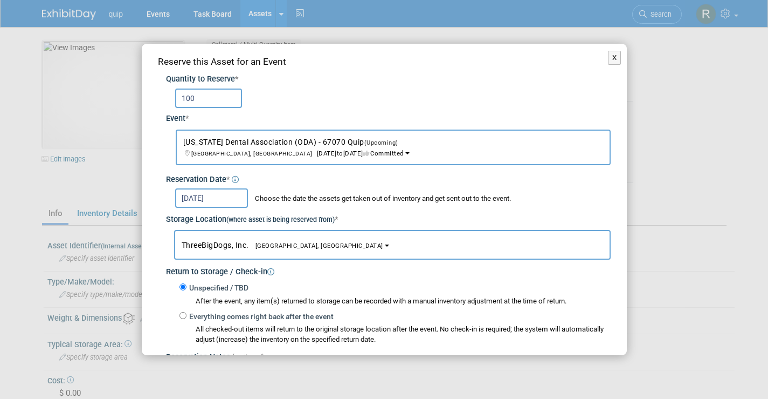
scroll to position [136, 0]
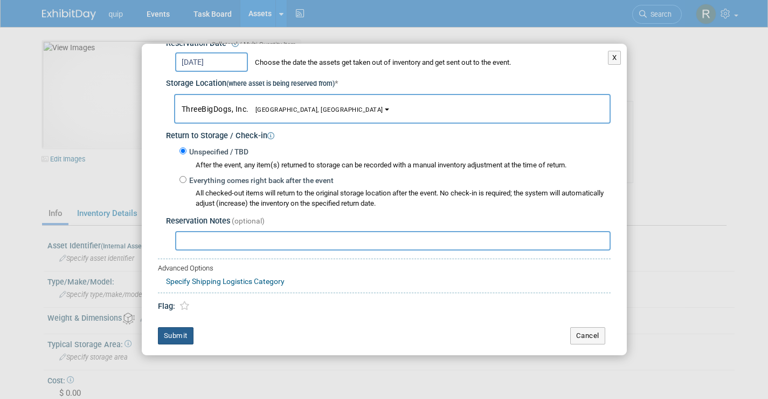
click at [168, 334] on button "Submit" at bounding box center [176, 335] width 36 height 17
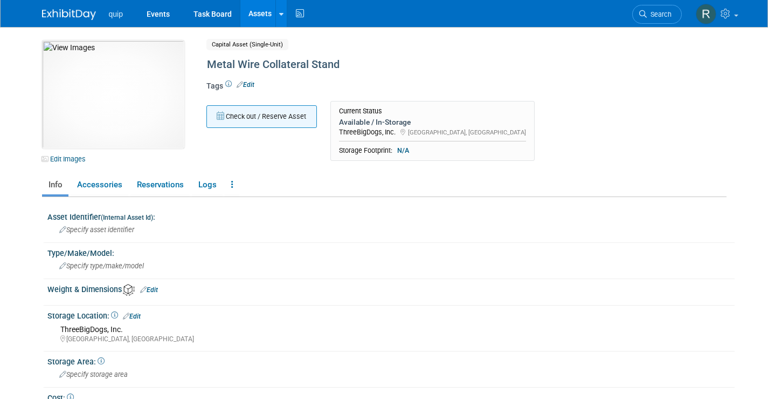
click at [268, 125] on button "Check out / Reserve Asset" at bounding box center [262, 116] width 111 height 23
select select "8"
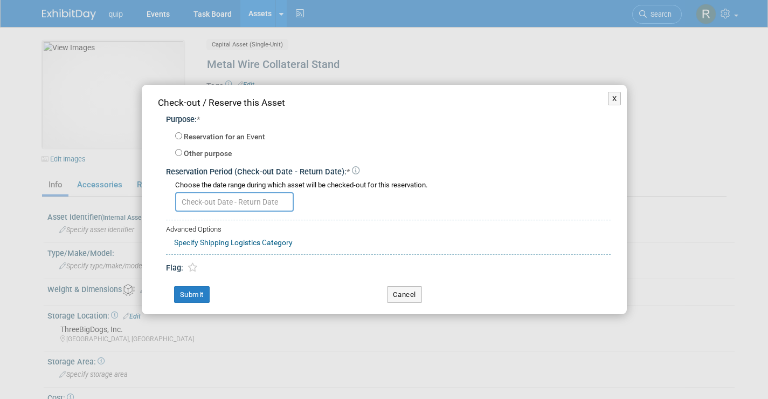
click at [231, 198] on input "text" at bounding box center [234, 201] width 119 height 19
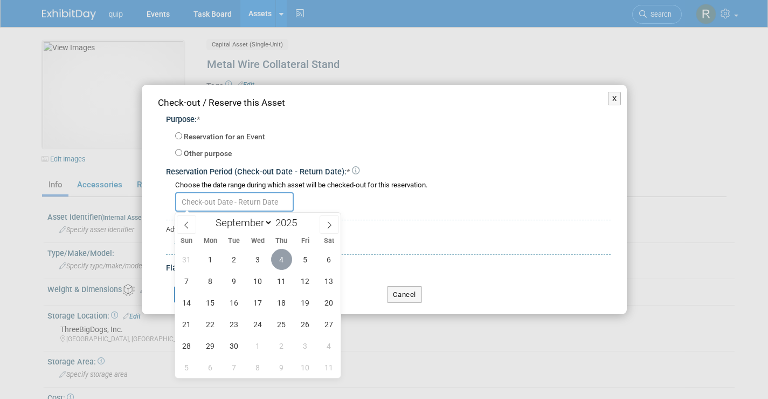
click at [285, 263] on span "4" at bounding box center [281, 259] width 21 height 21
type input "[DATE]"
click at [190, 134] on label "Reservation for an Event" at bounding box center [224, 137] width 81 height 11
click at [182, 134] on input "Reservation for an Event" at bounding box center [178, 135] width 7 height 7
radio input "true"
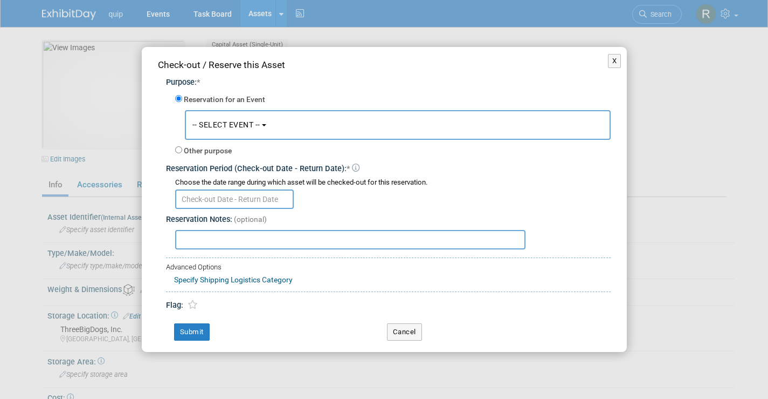
click at [208, 124] on span "-- SELECT EVENT --" at bounding box center [227, 124] width 68 height 9
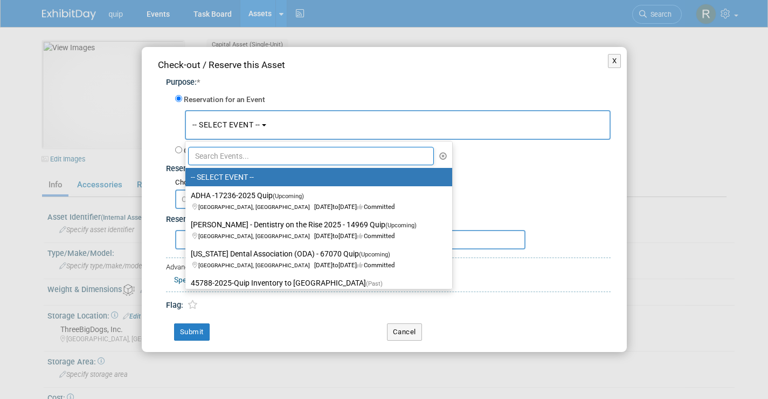
click at [229, 157] on input "text" at bounding box center [311, 156] width 246 height 18
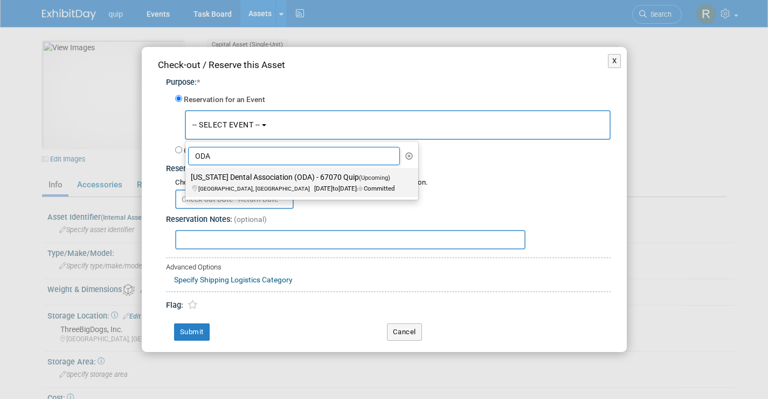
type input "ODA"
click at [232, 180] on label "[US_STATE] Dental Association (ODA) - 67070 Quip (Upcoming) [GEOGRAPHIC_DATA], …" at bounding box center [299, 182] width 217 height 25
click at [187, 180] on input "[US_STATE] Dental Association (ODA) - 67070 Quip (Upcoming) [GEOGRAPHIC_DATA], …" at bounding box center [183, 177] width 7 height 7
select select "11144387"
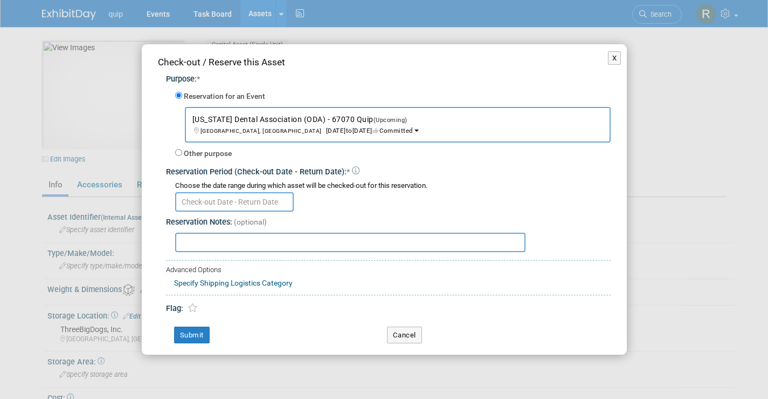
click at [207, 208] on input "text" at bounding box center [234, 201] width 119 height 19
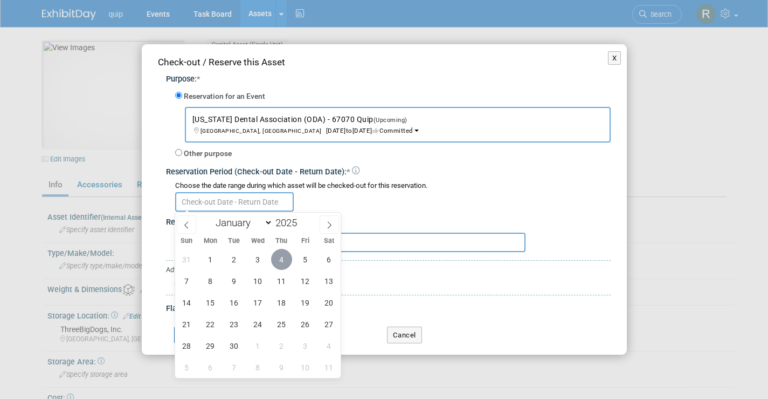
click at [280, 263] on span "4" at bounding box center [281, 259] width 21 height 21
click at [280, 258] on span "4" at bounding box center [281, 259] width 21 height 21
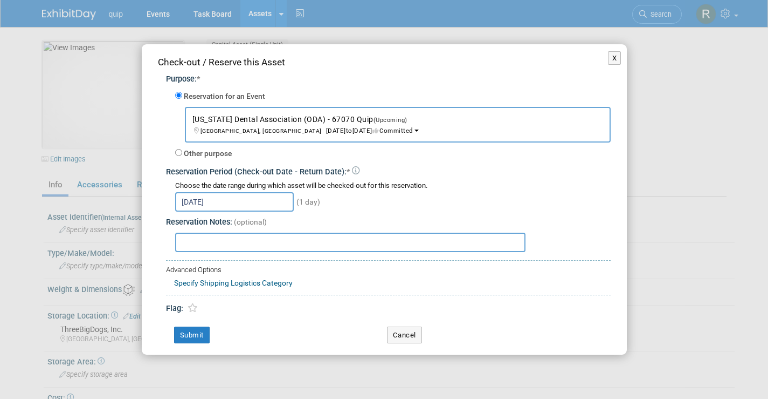
click at [234, 199] on input "[DATE]" at bounding box center [234, 201] width 119 height 19
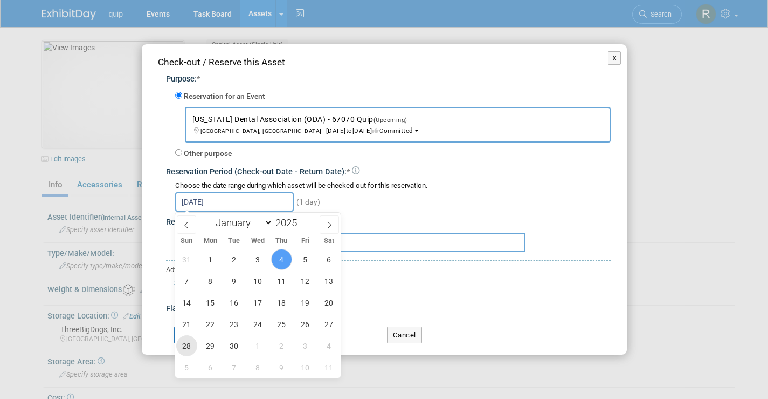
click at [190, 345] on span "28" at bounding box center [186, 345] width 21 height 21
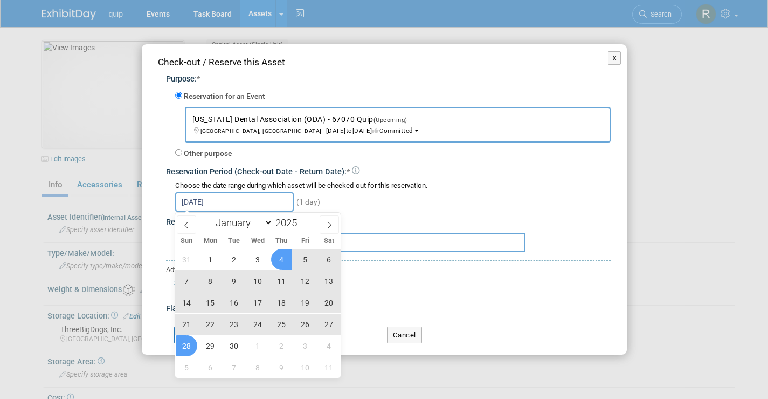
click at [285, 258] on span "4" at bounding box center [281, 259] width 21 height 21
type input "[DATE] to [DATE]"
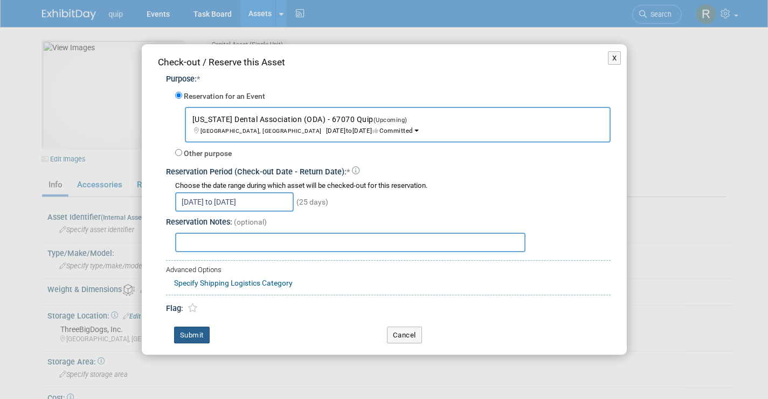
click at [197, 334] on button "Submit" at bounding box center [192, 334] width 36 height 17
